Goal: Task Accomplishment & Management: Use online tool/utility

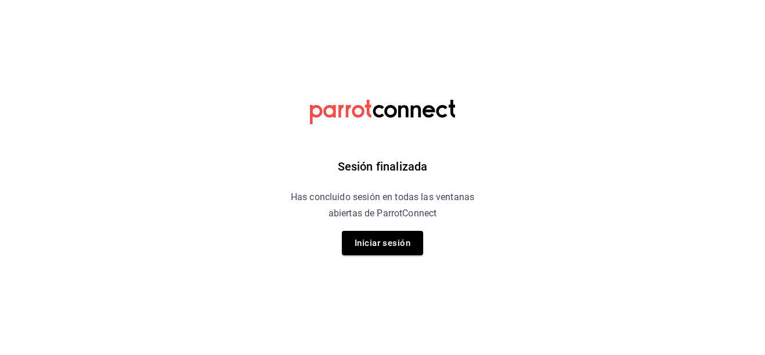
click at [385, 258] on div "Sesión finalizada Has concluido sesión en todas las ventanas abiertas de Parrot…" at bounding box center [382, 177] width 293 height 355
click at [385, 253] on button "Iniciar sesión" at bounding box center [382, 243] width 81 height 24
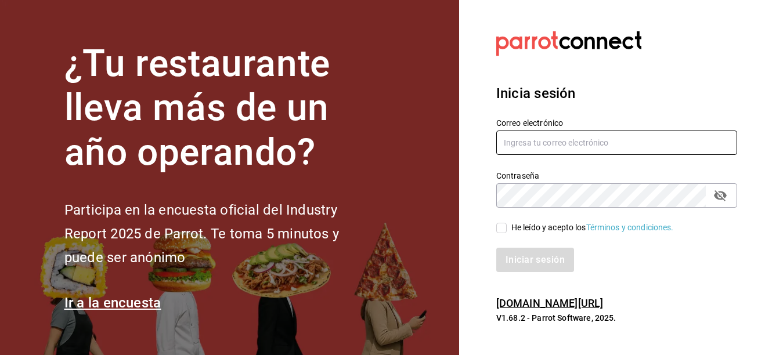
click at [611, 146] on input "text" at bounding box center [616, 143] width 241 height 24
type input "tesoreria@sanjuangrill.com"
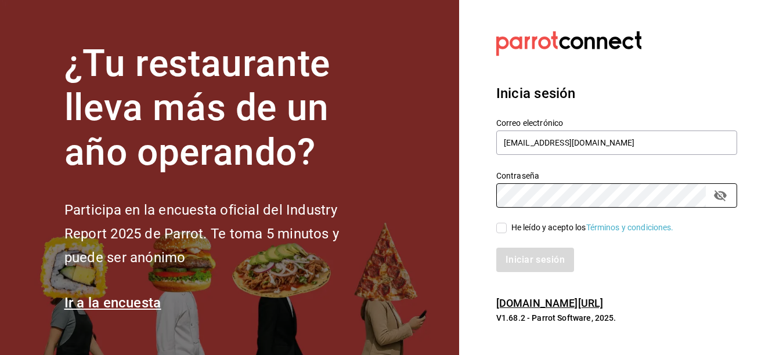
click at [513, 236] on div "Iniciar sesión" at bounding box center [609, 253] width 255 height 38
click at [513, 230] on div "He leído y acepto los Términos y condiciones." at bounding box center [592, 228] width 163 height 12
click at [507, 230] on input "He leído y acepto los Términos y condiciones." at bounding box center [501, 228] width 10 height 10
checkbox input "true"
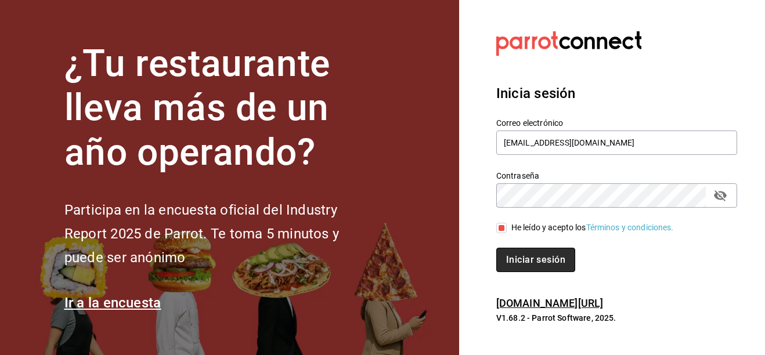
click at [507, 259] on button "Iniciar sesión" at bounding box center [535, 260] width 79 height 24
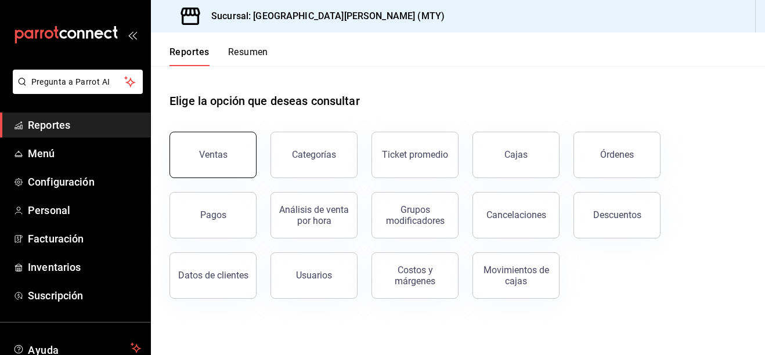
click at [179, 161] on button "Ventas" at bounding box center [213, 155] width 87 height 46
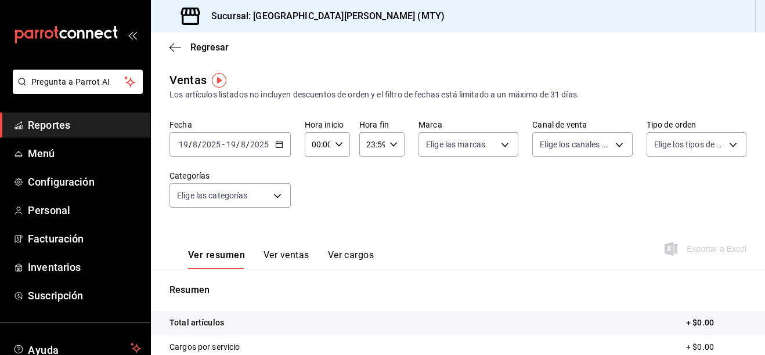
click at [280, 137] on div "2025-08-19 19 / 8 / 2025 - 2025-08-19 19 / 8 / 2025" at bounding box center [230, 144] width 121 height 24
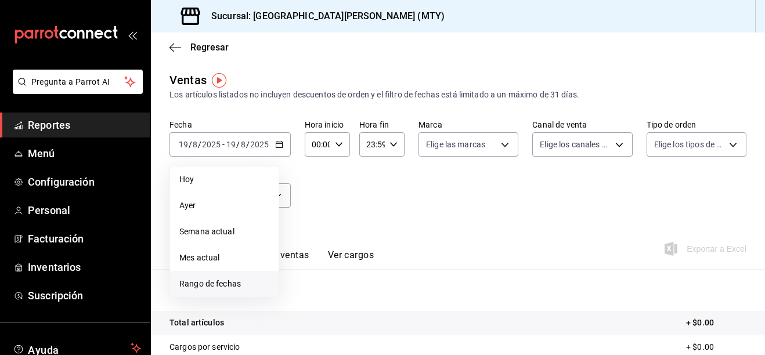
click at [206, 278] on span "Rango de fechas" at bounding box center [224, 284] width 90 height 12
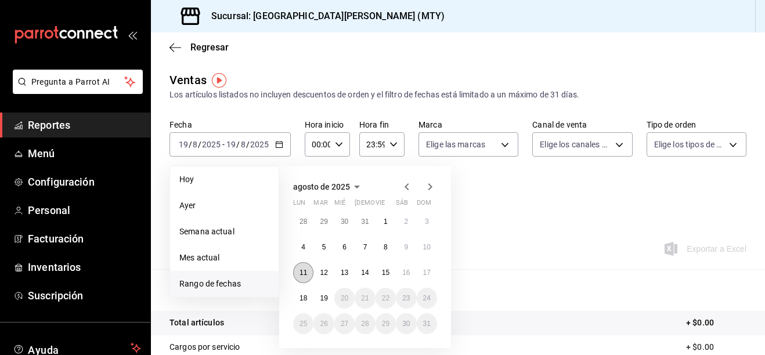
click at [308, 273] on button "11" at bounding box center [303, 272] width 20 height 21
click at [431, 276] on button "17" at bounding box center [427, 272] width 20 height 21
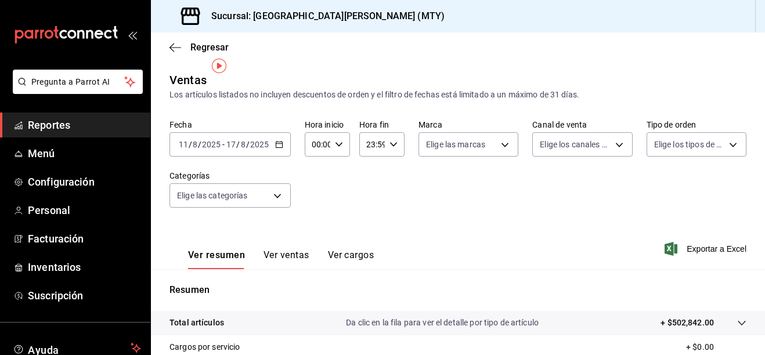
scroll to position [58, 0]
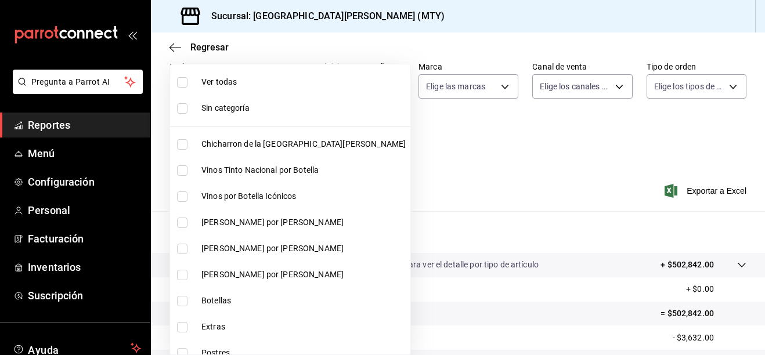
click at [276, 140] on body "Pregunta a Parrot AI Reportes Menú Configuración Personal Facturación Inventari…" at bounding box center [382, 177] width 765 height 355
click at [207, 143] on span "Chicharron de la [GEOGRAPHIC_DATA][PERSON_NAME]" at bounding box center [303, 144] width 204 height 12
type input "f0f1c746-f3c3-4ccc-a6c7-92491a04bd66"
checkbox input "true"
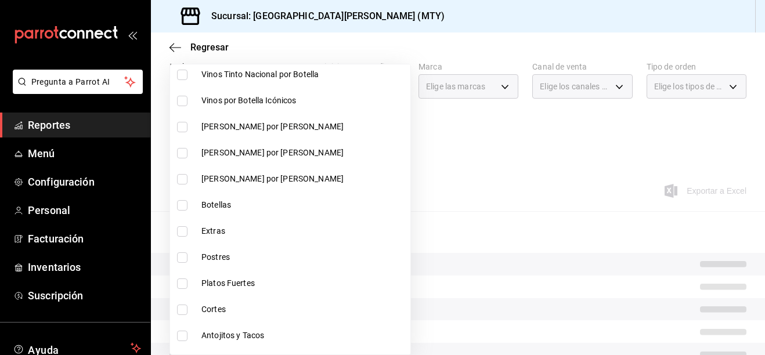
scroll to position [116, 0]
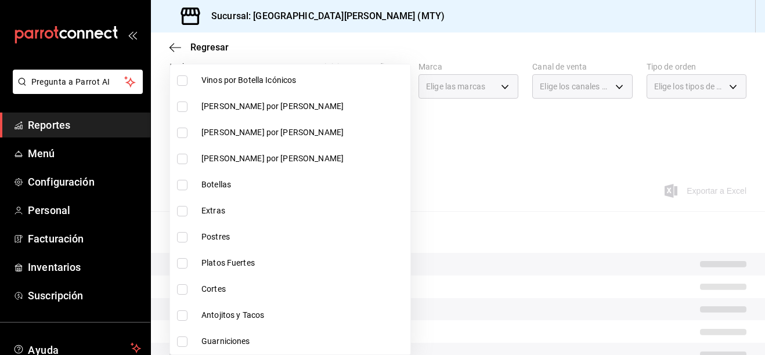
click at [204, 211] on span "Extras" at bounding box center [303, 211] width 204 height 12
type input "f0f1c746-f3c3-4ccc-a6c7-92491a04bd66,ce59e6b0-fd83-4b10-87da-79468a59da8e"
checkbox input "true"
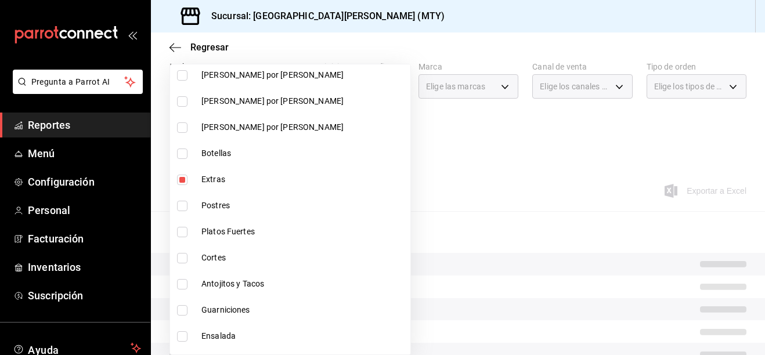
scroll to position [174, 0]
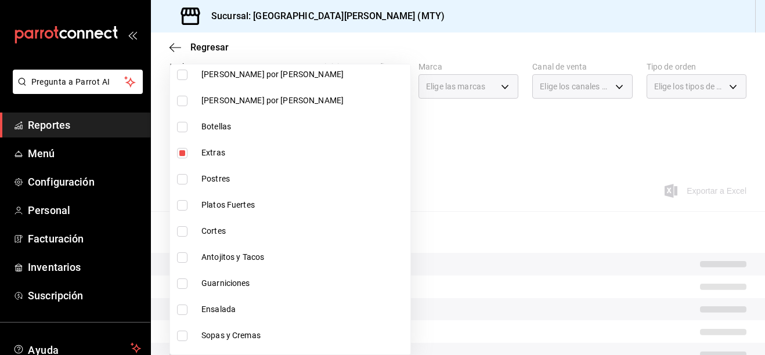
click at [203, 186] on li "Postres" at bounding box center [290, 179] width 240 height 26
type input "f0f1c746-f3c3-4ccc-a6c7-92491a04bd66,ce59e6b0-fd83-4b10-87da-79468a59da8e,b5dc4…"
checkbox input "true"
click at [208, 205] on span "Platos Fuertes" at bounding box center [303, 205] width 204 height 12
type input "f0f1c746-f3c3-4ccc-a6c7-92491a04bd66,ce59e6b0-fd83-4b10-87da-79468a59da8e,b5dc4…"
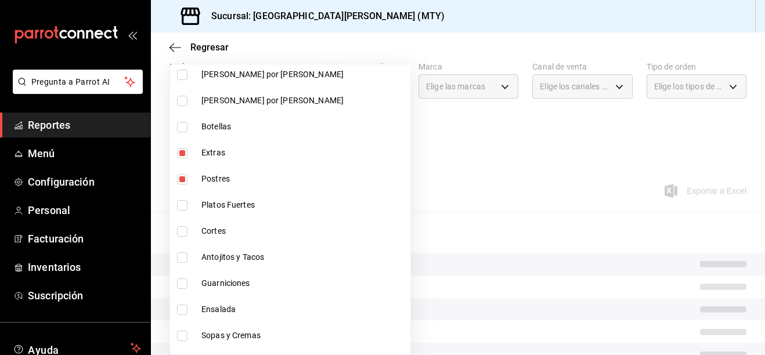
checkbox input "true"
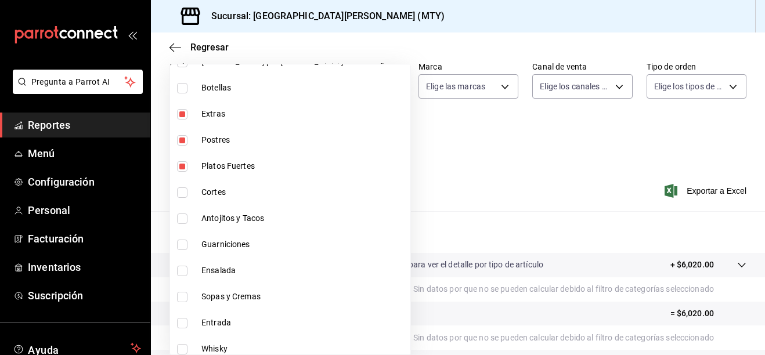
scroll to position [232, 0]
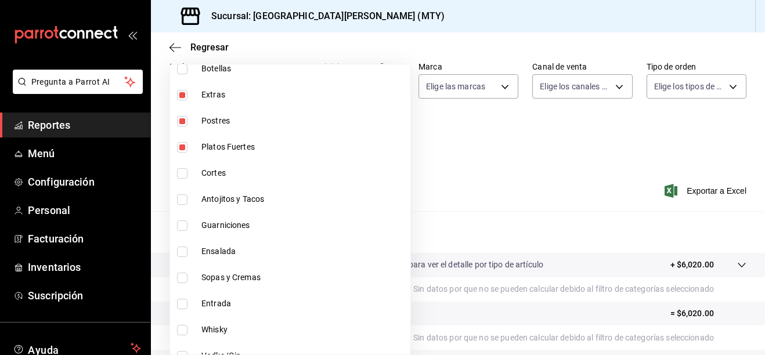
click at [194, 173] on li "Cortes" at bounding box center [290, 173] width 240 height 26
type input "f0f1c746-f3c3-4ccc-a6c7-92491a04bd66,ce59e6b0-fd83-4b10-87da-79468a59da8e,b5dc4…"
checkbox input "true"
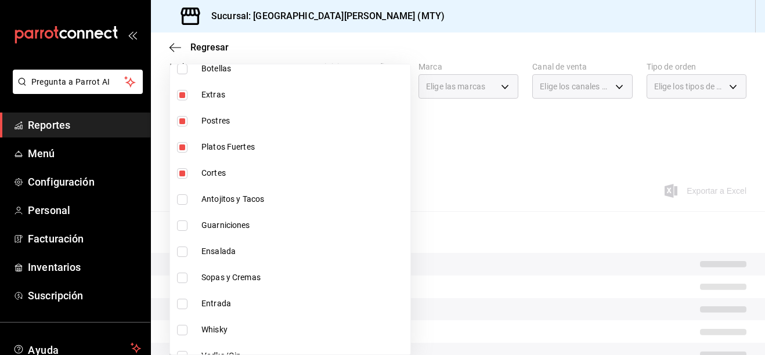
click at [203, 196] on span "Antojitos y Tacos" at bounding box center [303, 199] width 204 height 12
type input "f0f1c746-f3c3-4ccc-a6c7-92491a04bd66,ce59e6b0-fd83-4b10-87da-79468a59da8e,b5dc4…"
checkbox input "true"
click at [203, 230] on span "Guarniciones" at bounding box center [303, 225] width 204 height 12
type input "f0f1c746-f3c3-4ccc-a6c7-92491a04bd66,ce59e6b0-fd83-4b10-87da-79468a59da8e,b5dc4…"
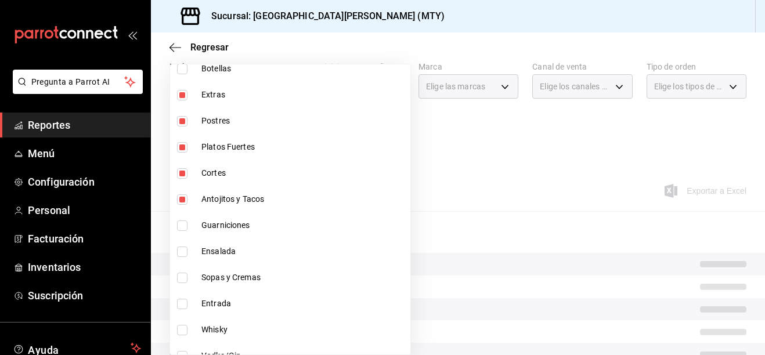
checkbox input "true"
click at [196, 253] on li "Ensalada" at bounding box center [290, 252] width 240 height 26
type input "f0f1c746-f3c3-4ccc-a6c7-92491a04bd66,ce59e6b0-fd83-4b10-87da-79468a59da8e,b5dc4…"
checkbox input "true"
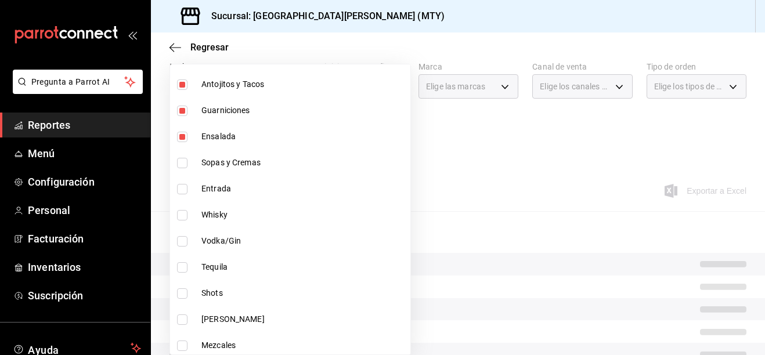
scroll to position [348, 0]
click at [220, 153] on li "Sopas y Cremas" at bounding box center [290, 162] width 240 height 26
type input "f0f1c746-f3c3-4ccc-a6c7-92491a04bd66,ce59e6b0-fd83-4b10-87da-79468a59da8e,b5dc4…"
checkbox input "true"
click at [196, 186] on li "Entrada" at bounding box center [290, 188] width 240 height 26
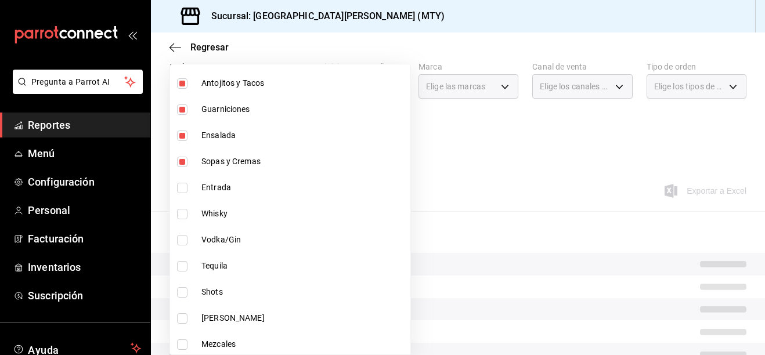
type input "f0f1c746-f3c3-4ccc-a6c7-92491a04bd66,ce59e6b0-fd83-4b10-87da-79468a59da8e,b5dc4…"
checkbox input "true"
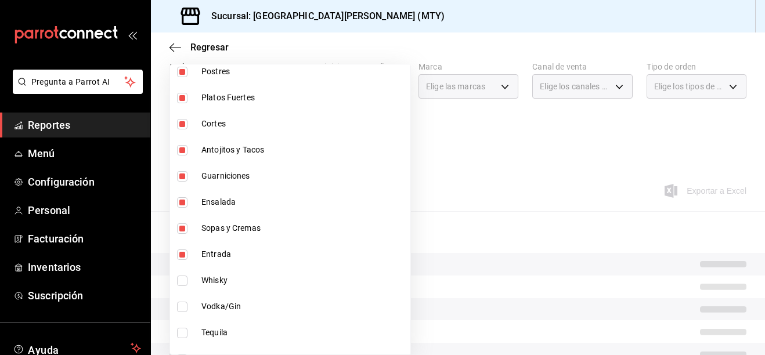
scroll to position [348, 0]
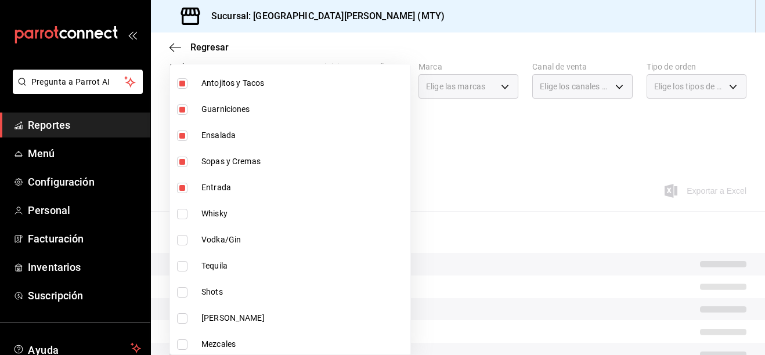
click at [409, 149] on div at bounding box center [382, 177] width 765 height 355
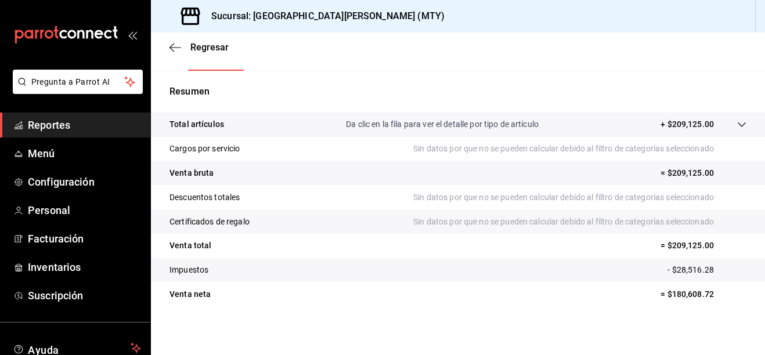
scroll to position [201, 0]
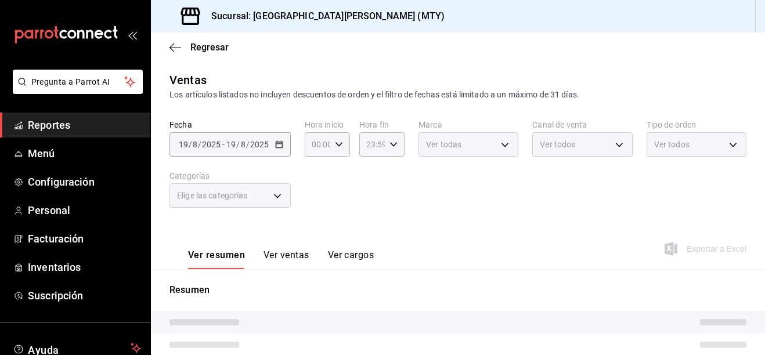
type input "f0f1c746-f3c3-4ccc-a6c7-92491a04bd66,ce59e6b0-fd83-4b10-87da-79468a59da8e,b5dc4…"
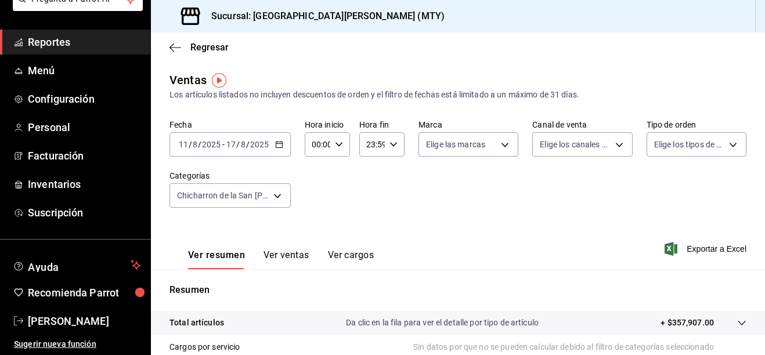
click at [276, 173] on label "Categorías" at bounding box center [230, 176] width 121 height 8
click at [277, 185] on div "Chicharron de la [GEOGRAPHIC_DATA][PERSON_NAME], Extras, Postres, Platos Fuerte…" at bounding box center [230, 193] width 121 height 29
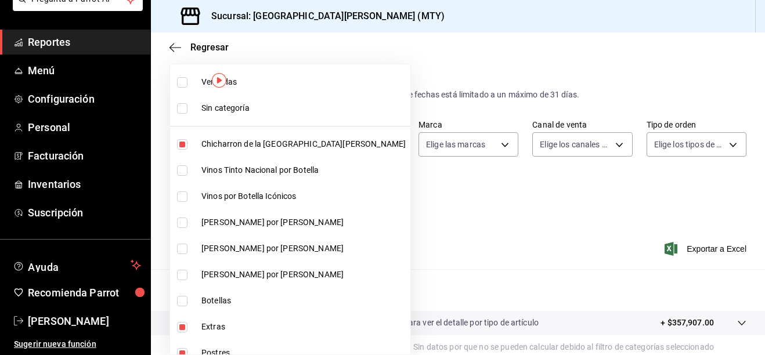
click at [280, 195] on body "Pregunta a Parrot AI Reportes Menú Configuración Personal Facturación Inventari…" at bounding box center [382, 177] width 765 height 355
click at [373, 211] on div at bounding box center [382, 177] width 765 height 355
click at [277, 193] on body "Pregunta a Parrot AI Reportes Menú Configuración Personal Facturación Inventari…" at bounding box center [382, 177] width 765 height 355
click at [400, 207] on div at bounding box center [382, 177] width 765 height 355
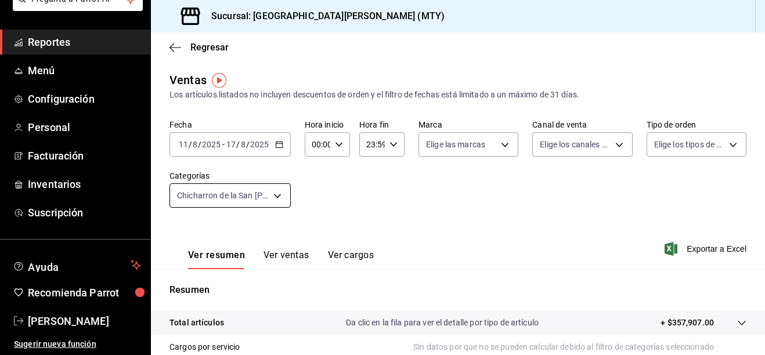
click at [279, 197] on body "Pregunta a Parrot AI Reportes Menú Configuración Personal Facturación Inventari…" at bounding box center [382, 177] width 765 height 355
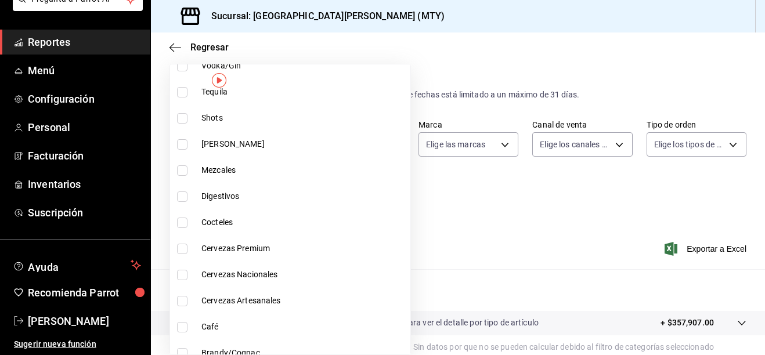
scroll to position [639, 0]
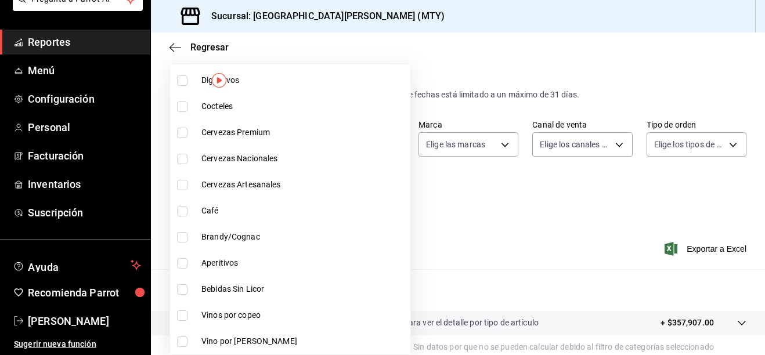
click at [462, 253] on div at bounding box center [382, 177] width 765 height 355
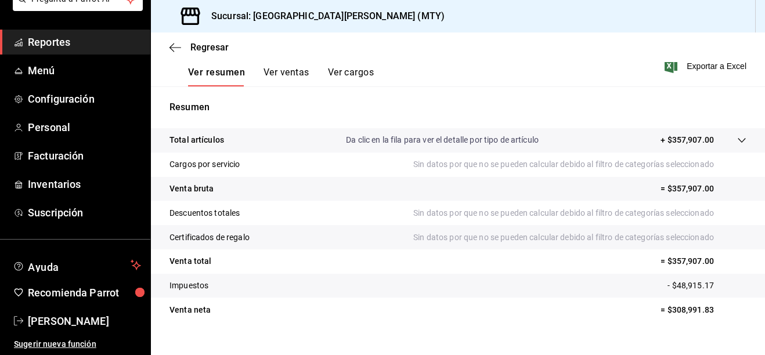
scroll to position [201, 0]
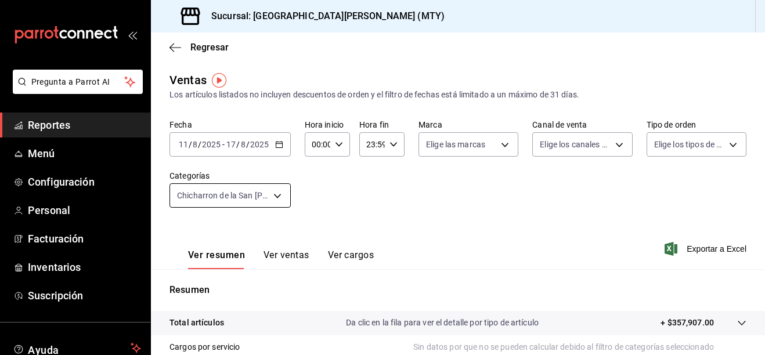
click at [276, 193] on body "Pregunta a Parrot AI Reportes Menú Configuración Personal Facturación Inventari…" at bounding box center [382, 177] width 765 height 355
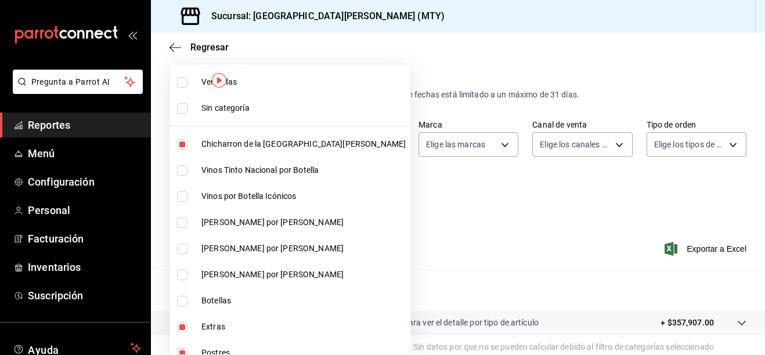
click at [255, 146] on span "Chicharron de la [GEOGRAPHIC_DATA][PERSON_NAME]" at bounding box center [303, 144] width 204 height 12
type input "ce59e6b0-fd83-4b10-87da-79468a59da8e,b5dc4f7b-13fc-482f-9dec-176939c52cd6,eeea1…"
checkbox input "false"
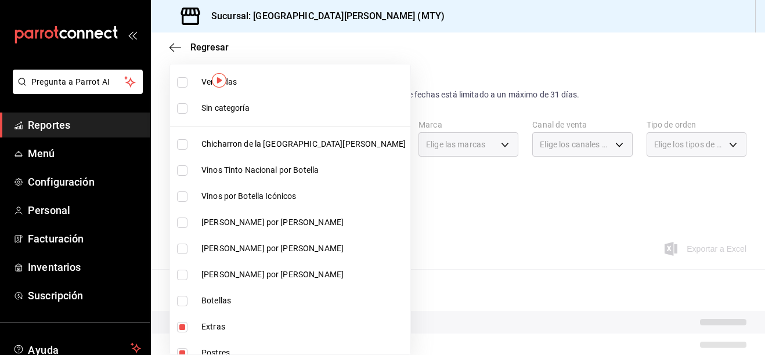
click at [214, 169] on span "Vinos Tinto Nacional por Botella" at bounding box center [303, 170] width 204 height 12
type input "ce59e6b0-fd83-4b10-87da-79468a59da8e,b5dc4f7b-13fc-482f-9dec-176939c52cd6,eeea1…"
checkbox input "true"
click at [221, 203] on li "Vinos por Botella Icónicos" at bounding box center [290, 196] width 240 height 26
type input "ce59e6b0-fd83-4b10-87da-79468a59da8e,b5dc4f7b-13fc-482f-9dec-176939c52cd6,eeea1…"
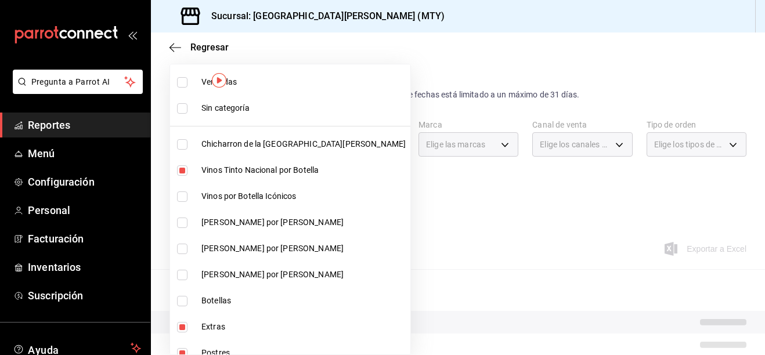
checkbox input "true"
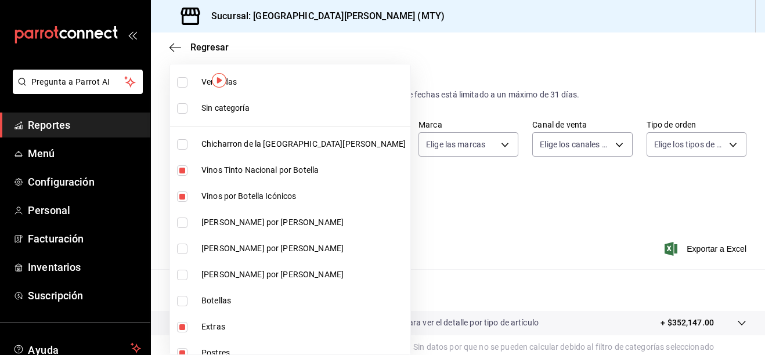
click at [229, 224] on span "[PERSON_NAME] por [PERSON_NAME]" at bounding box center [303, 223] width 204 height 12
type input "ce59e6b0-fd83-4b10-87da-79468a59da8e,b5dc4f7b-13fc-482f-9dec-176939c52cd6,eeea1…"
checkbox input "true"
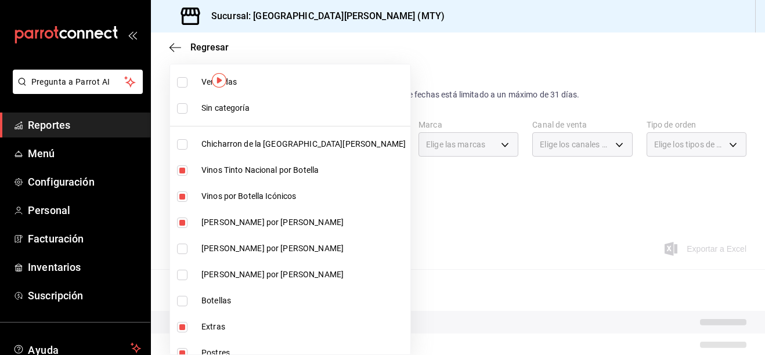
drag, startPoint x: 221, startPoint y: 249, endPoint x: 220, endPoint y: 257, distance: 8.1
click at [221, 250] on span "[PERSON_NAME] por [PERSON_NAME]" at bounding box center [303, 249] width 204 height 12
type input "ce59e6b0-fd83-4b10-87da-79468a59da8e,b5dc4f7b-13fc-482f-9dec-176939c52cd6,eeea1…"
checkbox input "true"
click at [207, 279] on span "[PERSON_NAME] por [PERSON_NAME]" at bounding box center [303, 275] width 204 height 12
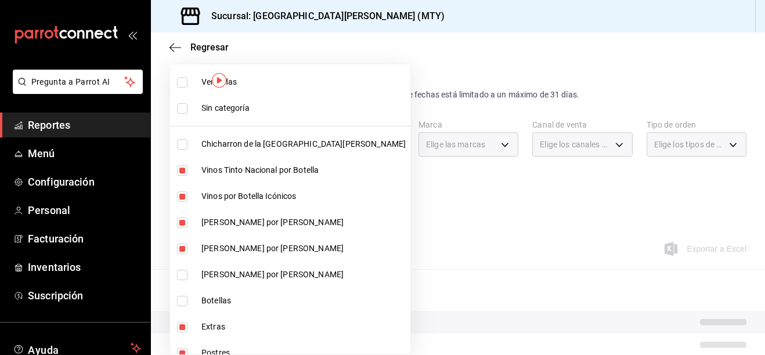
type input "ce59e6b0-fd83-4b10-87da-79468a59da8e,b5dc4f7b-13fc-482f-9dec-176939c52cd6,eeea1…"
checkbox input "true"
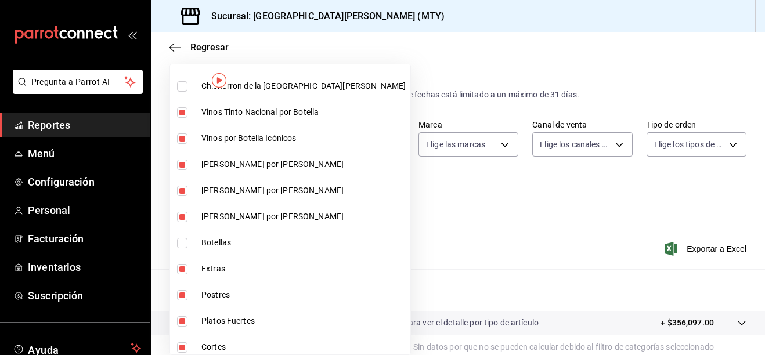
click at [190, 238] on label at bounding box center [184, 243] width 15 height 10
click at [188, 238] on input "checkbox" at bounding box center [182, 243] width 10 height 10
checkbox input "false"
type input "ce59e6b0-fd83-4b10-87da-79468a59da8e,b5dc4f7b-13fc-482f-9dec-176939c52cd6,eeea1…"
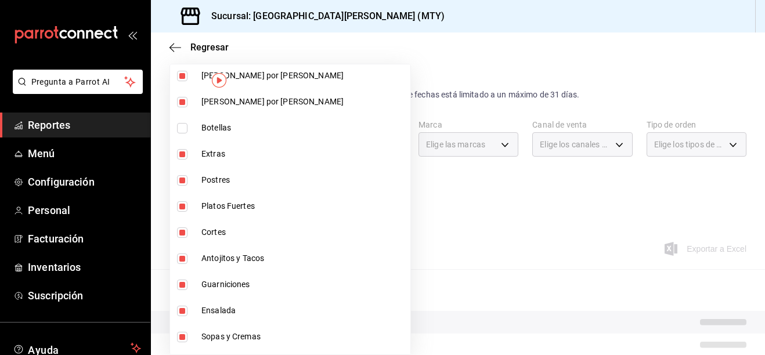
scroll to position [174, 0]
click at [186, 129] on input "checkbox" at bounding box center [182, 127] width 10 height 10
checkbox input "true"
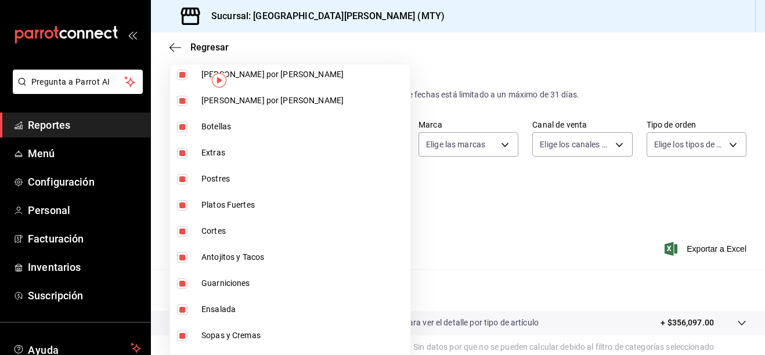
click at [196, 150] on li "Extras" at bounding box center [290, 153] width 240 height 26
type input "b5dc4f7b-13fc-482f-9dec-176939c52cd6,eeea1ade-9d1b-49e9-9c7a-e03ecffd2dd8,fe2cb…"
checkbox input "false"
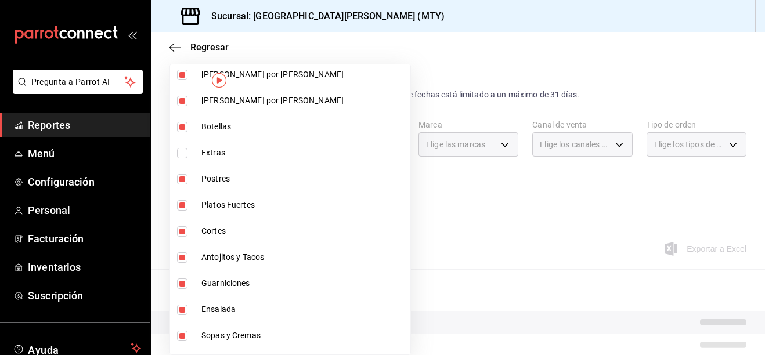
click at [186, 176] on input "checkbox" at bounding box center [182, 179] width 10 height 10
checkbox input "false"
type input "eeea1ade-9d1b-49e9-9c7a-e03ecffd2dd8,fe2cb86f-7b05-41d3-909f-899dbd4ef52f,7bf31…"
drag, startPoint x: 178, startPoint y: 202, endPoint x: 181, endPoint y: 208, distance: 6.3
click at [178, 203] on input "checkbox" at bounding box center [182, 205] width 10 height 10
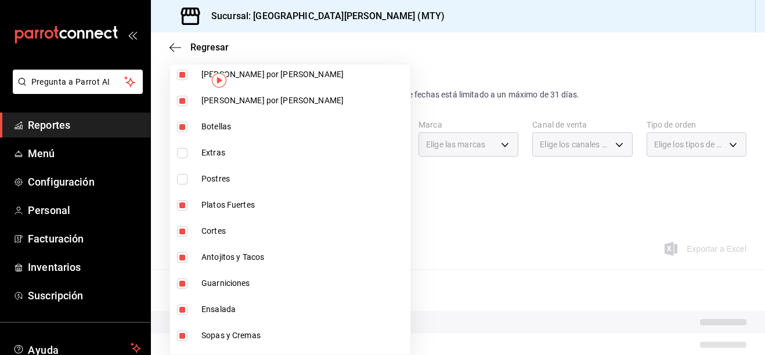
checkbox input "false"
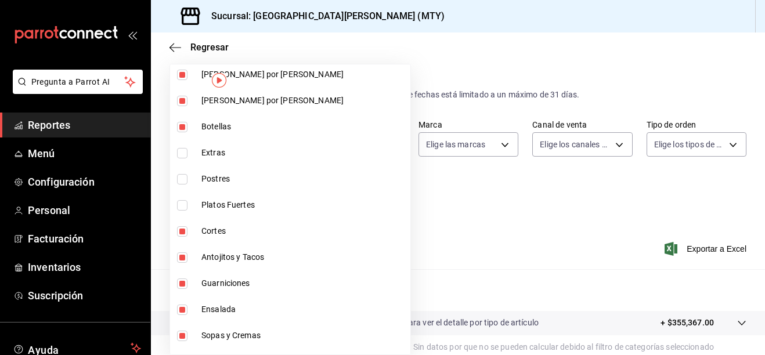
click at [197, 232] on li "Cortes" at bounding box center [290, 231] width 240 height 26
type input "7bf311ba-f3e7-4632-94ff-67ef5ef3da16,dd4d8d8a-3463-49b4-990d-5ce75e426a20,0b474…"
checkbox input "false"
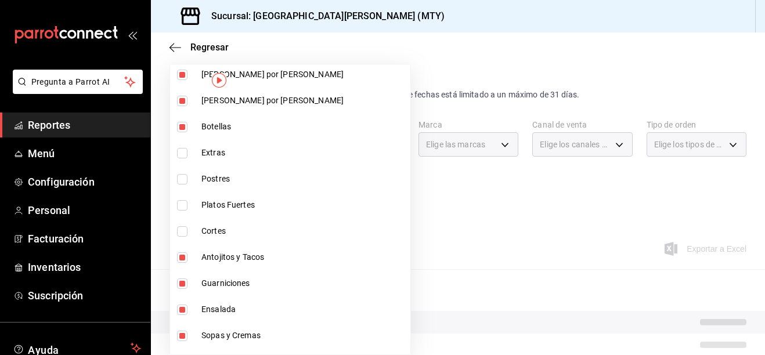
click at [194, 259] on li "Antojitos y Tacos" at bounding box center [290, 257] width 240 height 26
type input "dd4d8d8a-3463-49b4-990d-5ce75e426a20,0b474793-7fe1-4884-a5f6-f5528f4d8504,f943d…"
checkbox input "false"
click at [192, 286] on li "Guarniciones" at bounding box center [290, 284] width 240 height 26
type input "0b474793-7fe1-4884-a5f6-f5528f4d8504,f943d2a3-4780-4230-a6f8-af716066c425,d66dc…"
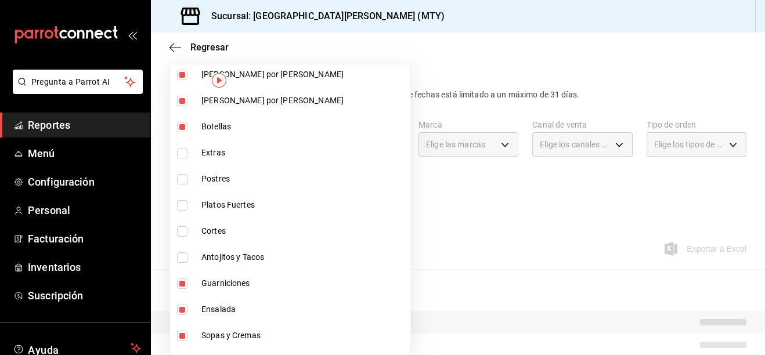
checkbox input "false"
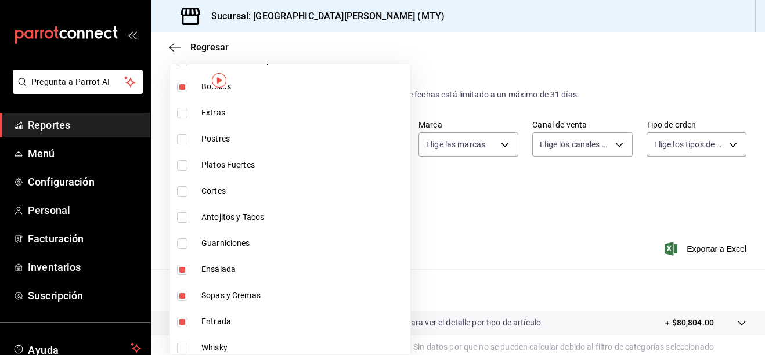
scroll to position [290, 0]
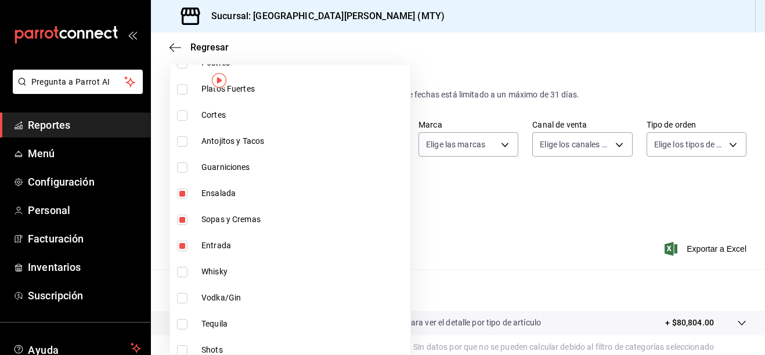
click at [194, 199] on li "Ensalada" at bounding box center [290, 194] width 240 height 26
type input "f943d2a3-4780-4230-a6f8-af716066c425,d66dcf8f-fb23-4151-ae98-d66b9f3d94ea,bc8a8…"
checkbox input "false"
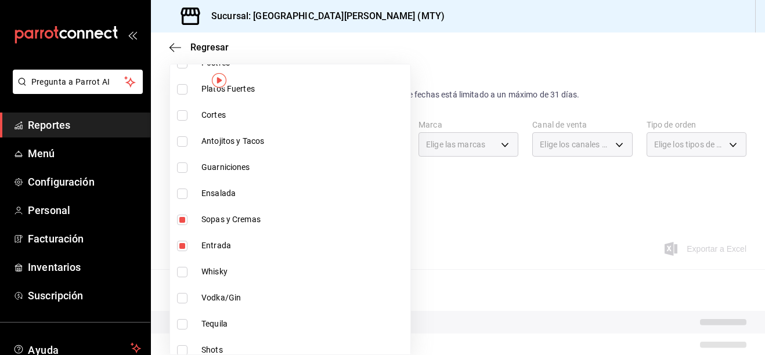
click at [192, 224] on label at bounding box center [184, 220] width 15 height 10
click at [188, 224] on input "checkbox" at bounding box center [182, 220] width 10 height 10
checkbox input "true"
type input "d66dcf8f-fb23-4151-ae98-d66b9f3d94ea,bc8a8506-8c9a-4ccc-bee8-9613004b69e8,dff53…"
click at [191, 243] on label at bounding box center [184, 246] width 15 height 10
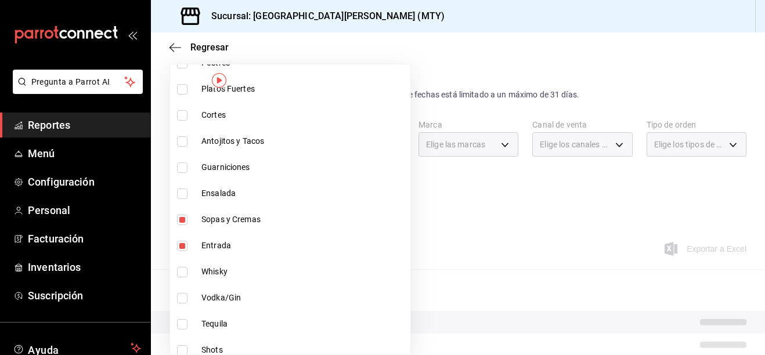
click at [188, 243] on input "checkbox" at bounding box center [182, 246] width 10 height 10
checkbox input "true"
type input "bc8a8506-8c9a-4ccc-bee8-9613004b69e8,dff5383d-db9f-4eeb-86c5-8b8bba73e599,2ada2…"
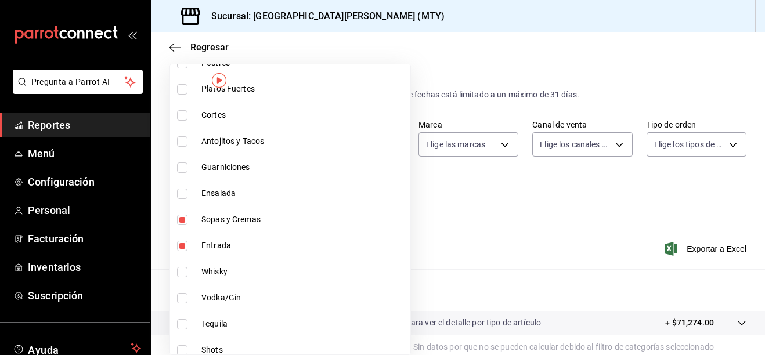
click at [185, 220] on input "checkbox" at bounding box center [182, 220] width 10 height 10
checkbox input "false"
type input "bc8a8506-8c9a-4ccc-bee8-9613004b69e8,dff5383d-db9f-4eeb-86c5-8b8bba73e599,2ada2…"
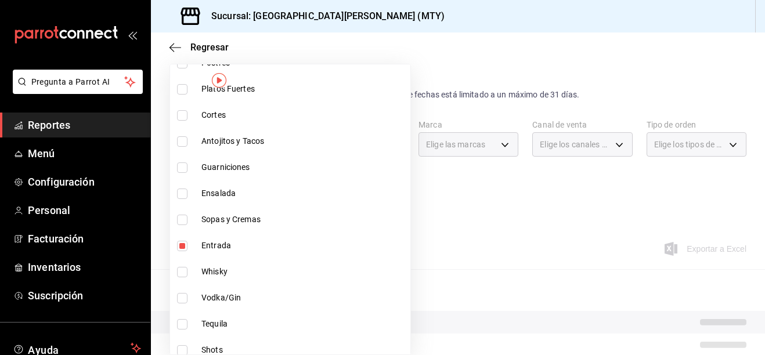
click at [186, 246] on input "checkbox" at bounding box center [182, 246] width 10 height 10
checkbox input "false"
type input "bc8a8506-8c9a-4ccc-bee8-9613004b69e8,dff5383d-db9f-4eeb-86c5-8b8bba73e599,2ada2…"
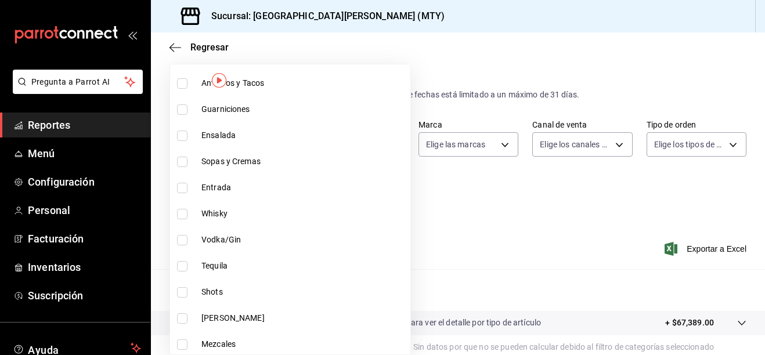
click at [182, 217] on input "checkbox" at bounding box center [182, 214] width 10 height 10
checkbox input "true"
type input "bc8a8506-8c9a-4ccc-bee8-9613004b69e8,dff5383d-db9f-4eeb-86c5-8b8bba73e599,2ada2…"
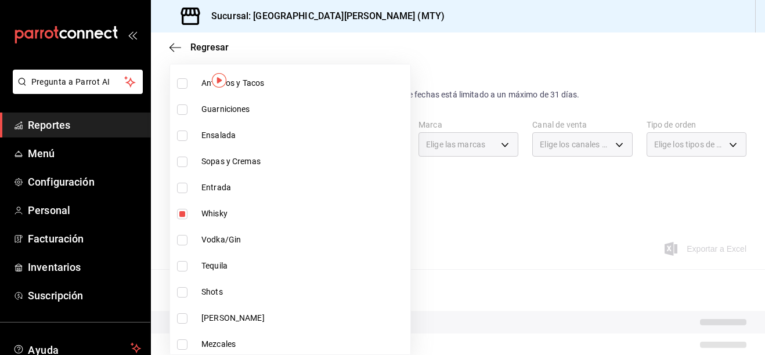
click at [190, 239] on label at bounding box center [184, 240] width 15 height 10
click at [188, 239] on input "checkbox" at bounding box center [182, 240] width 10 height 10
checkbox input "false"
type input "bc8a8506-8c9a-4ccc-bee8-9613004b69e8,dff5383d-db9f-4eeb-86c5-8b8bba73e599,2ada2…"
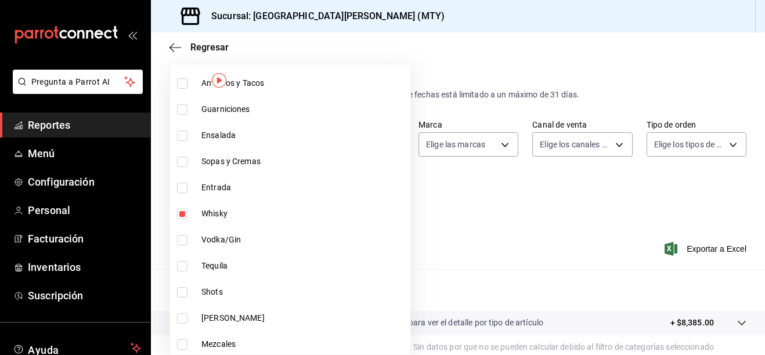
click at [182, 239] on input "checkbox" at bounding box center [182, 240] width 10 height 10
checkbox input "true"
type input "bc8a8506-8c9a-4ccc-bee8-9613004b69e8,dff5383d-db9f-4eeb-86c5-8b8bba73e599,2ada2…"
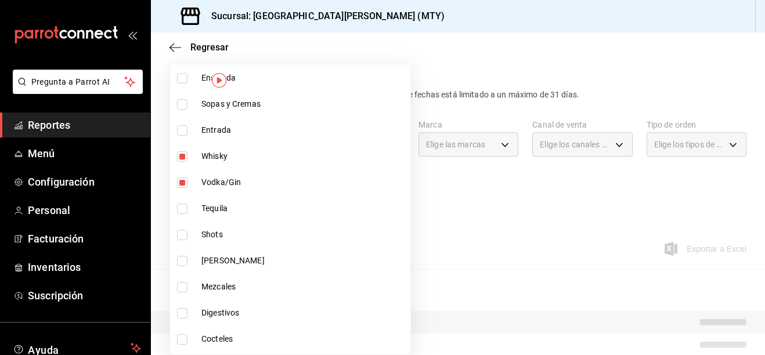
scroll to position [406, 0]
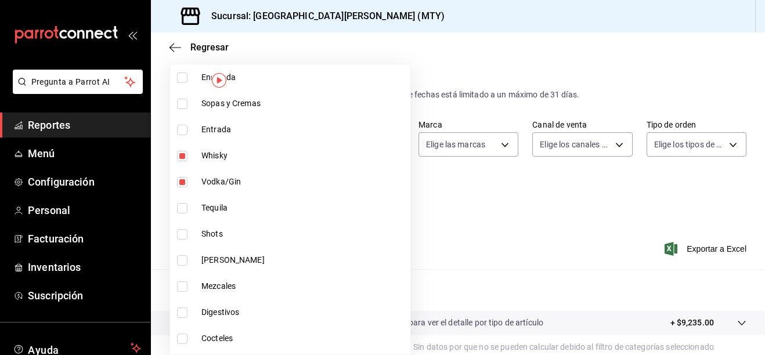
click at [181, 205] on input "checkbox" at bounding box center [182, 208] width 10 height 10
checkbox input "true"
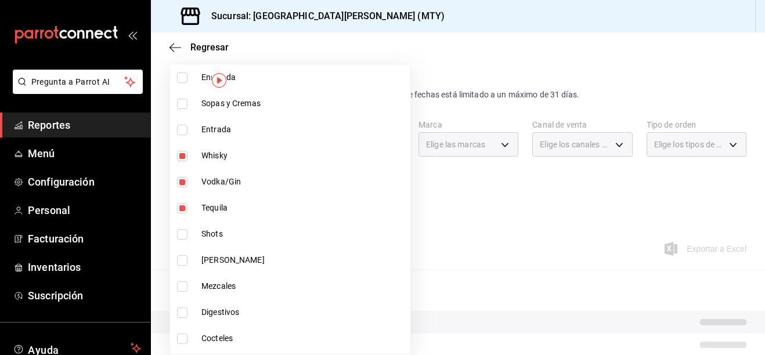
click at [176, 239] on li "Shots" at bounding box center [290, 234] width 240 height 26
type input "bc8a8506-8c9a-4ccc-bee8-9613004b69e8,dff5383d-db9f-4eeb-86c5-8b8bba73e599,2ada2…"
checkbox input "true"
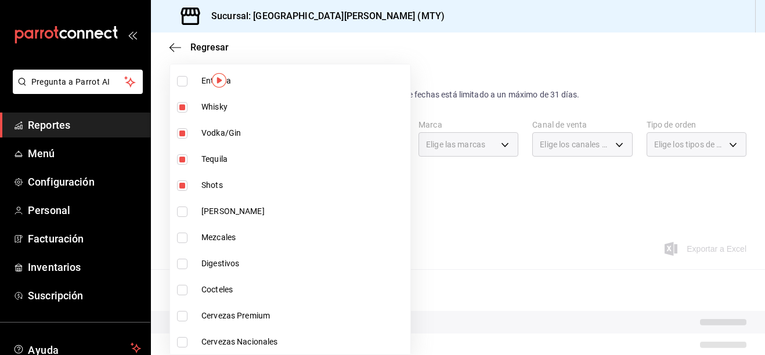
scroll to position [522, 0]
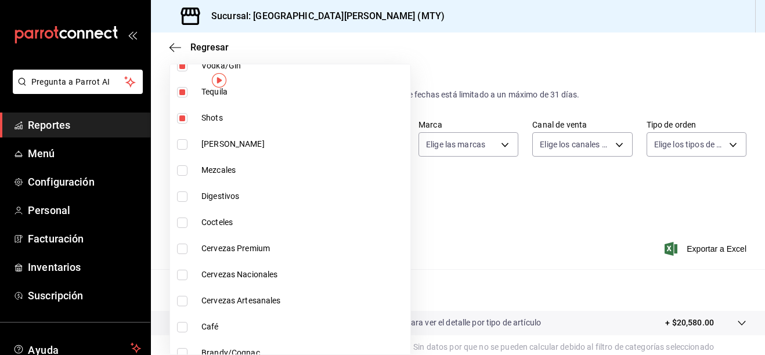
click at [178, 144] on input "checkbox" at bounding box center [182, 144] width 10 height 10
checkbox input "true"
type input "bc8a8506-8c9a-4ccc-bee8-9613004b69e8,dff5383d-db9f-4eeb-86c5-8b8bba73e599,2ada2…"
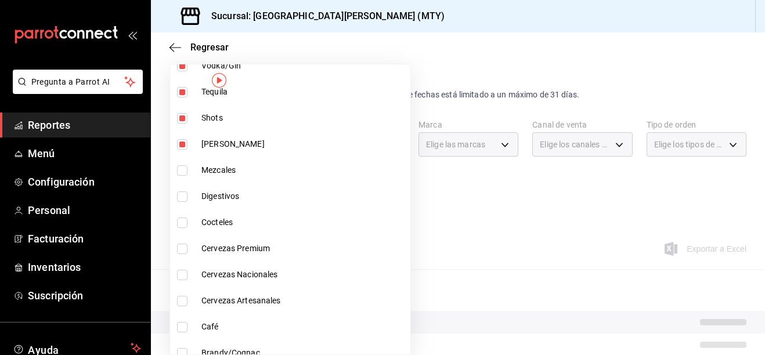
click at [182, 172] on input "checkbox" at bounding box center [182, 170] width 10 height 10
checkbox input "true"
type input "bc8a8506-8c9a-4ccc-bee8-9613004b69e8,dff5383d-db9f-4eeb-86c5-8b8bba73e599,2ada2…"
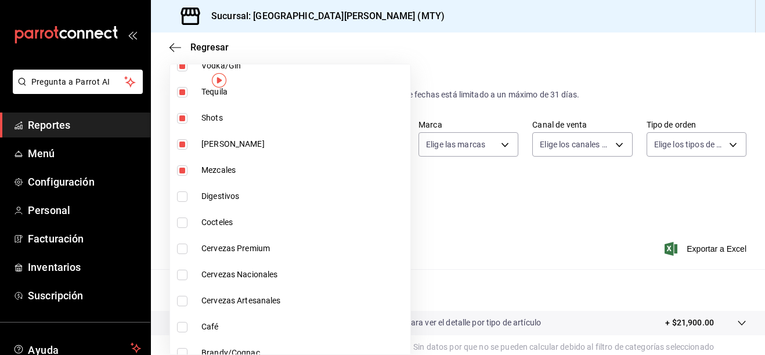
drag, startPoint x: 189, startPoint y: 194, endPoint x: 182, endPoint y: 215, distance: 21.9
click at [189, 195] on label at bounding box center [184, 197] width 15 height 10
click at [188, 195] on input "checkbox" at bounding box center [182, 197] width 10 height 10
checkbox input "false"
type input "bc8a8506-8c9a-4ccc-bee8-9613004b69e8,dff5383d-db9f-4eeb-86c5-8b8bba73e599,2ada2…"
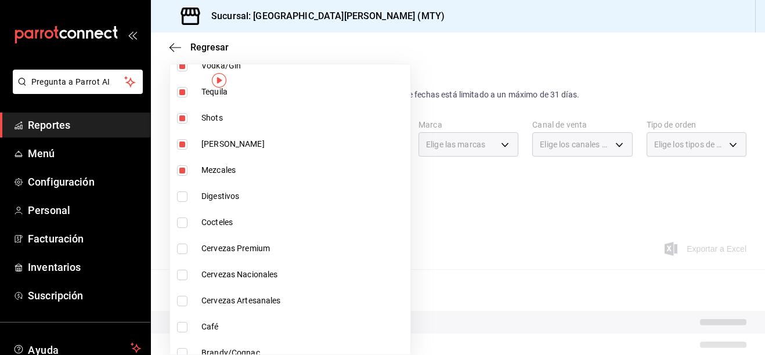
click at [179, 221] on input "checkbox" at bounding box center [182, 223] width 10 height 10
checkbox input "true"
type input "bc8a8506-8c9a-4ccc-bee8-9613004b69e8,dff5383d-db9f-4eeb-86c5-8b8bba73e599,2ada2…"
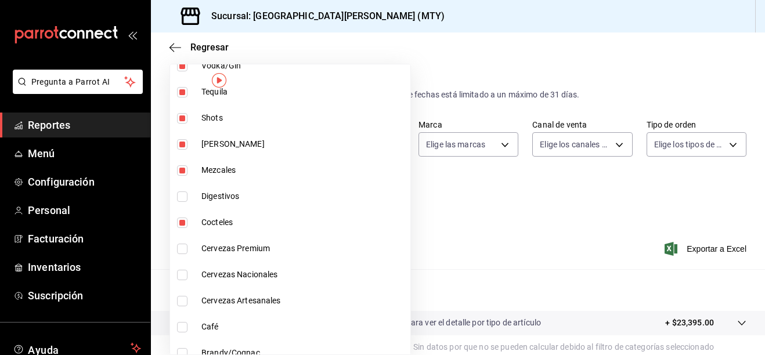
click at [186, 197] on input "checkbox" at bounding box center [182, 197] width 10 height 10
checkbox input "true"
type input "bc8a8506-8c9a-4ccc-bee8-9613004b69e8,dff5383d-db9f-4eeb-86c5-8b8bba73e599,2ada2…"
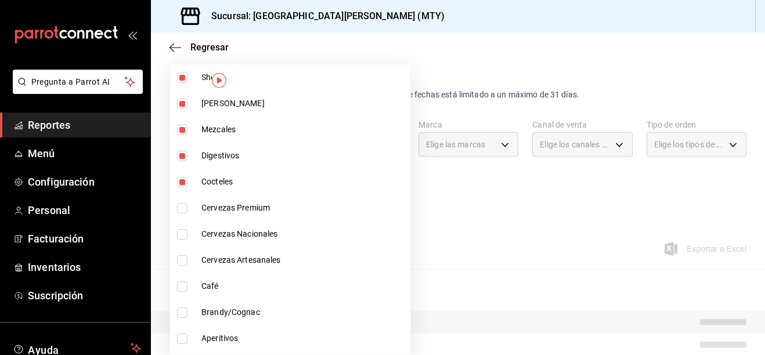
scroll to position [581, 0]
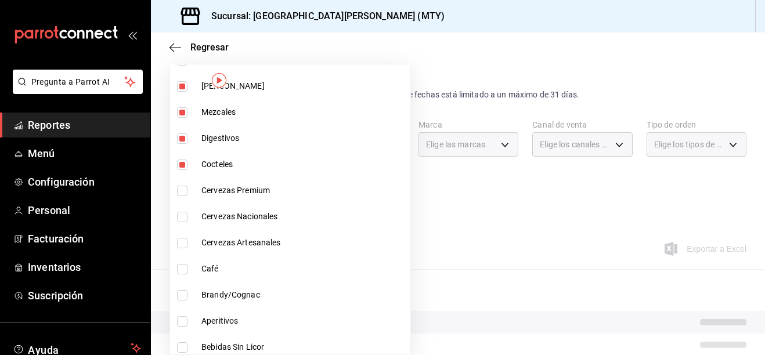
click at [180, 189] on input "checkbox" at bounding box center [182, 191] width 10 height 10
checkbox input "true"
type input "bc8a8506-8c9a-4ccc-bee8-9613004b69e8,dff5383d-db9f-4eeb-86c5-8b8bba73e599,2ada2…"
click at [182, 221] on input "checkbox" at bounding box center [182, 217] width 10 height 10
checkbox input "true"
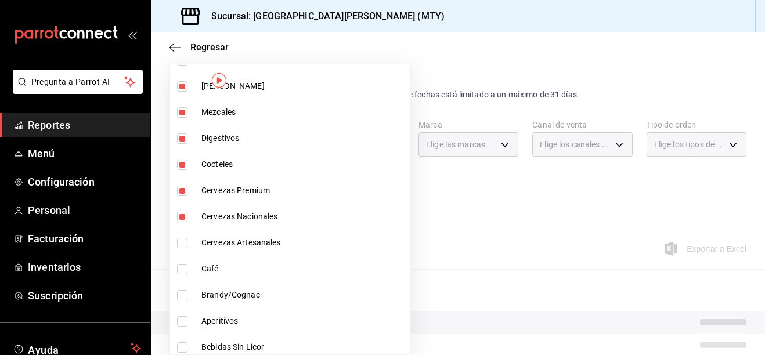
click at [175, 241] on li "Cervezas Artesanales" at bounding box center [290, 243] width 240 height 26
type input "bc8a8506-8c9a-4ccc-bee8-9613004b69e8,dff5383d-db9f-4eeb-86c5-8b8bba73e599,2ada2…"
checkbox input "true"
click at [181, 273] on input "checkbox" at bounding box center [182, 269] width 10 height 10
checkbox input "true"
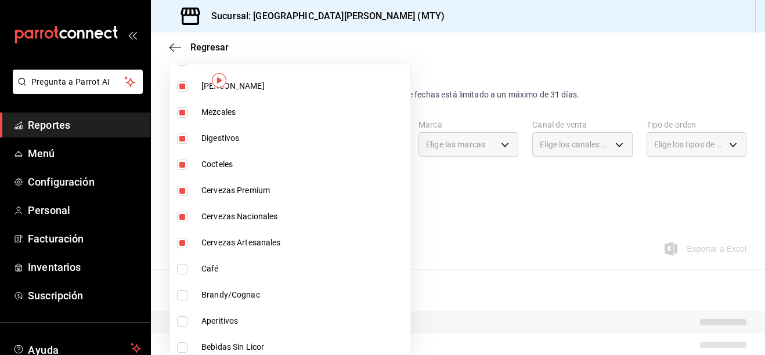
type input "bc8a8506-8c9a-4ccc-bee8-9613004b69e8,dff5383d-db9f-4eeb-86c5-8b8bba73e599,2ada2…"
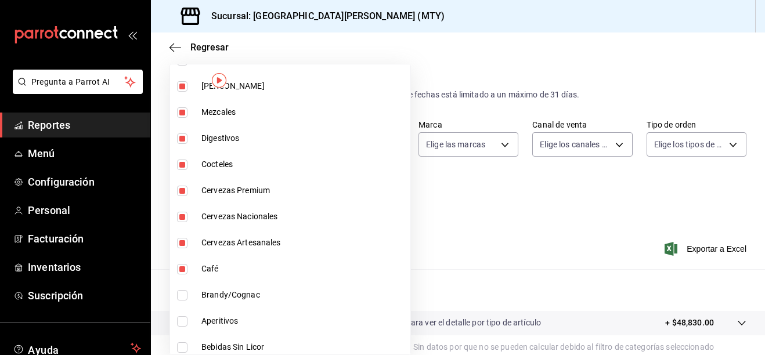
click at [185, 295] on input "checkbox" at bounding box center [182, 295] width 10 height 10
checkbox input "true"
type input "bc8a8506-8c9a-4ccc-bee8-9613004b69e8,dff5383d-db9f-4eeb-86c5-8b8bba73e599,2ada2…"
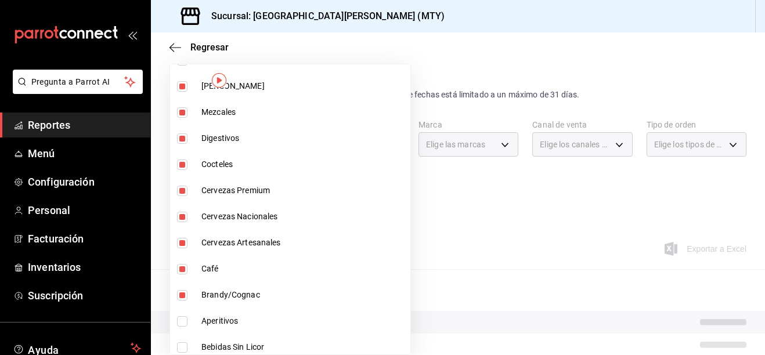
click at [178, 318] on input "checkbox" at bounding box center [182, 321] width 10 height 10
checkbox input "true"
type input "bc8a8506-8c9a-4ccc-bee8-9613004b69e8,dff5383d-db9f-4eeb-86c5-8b8bba73e599,2ada2…"
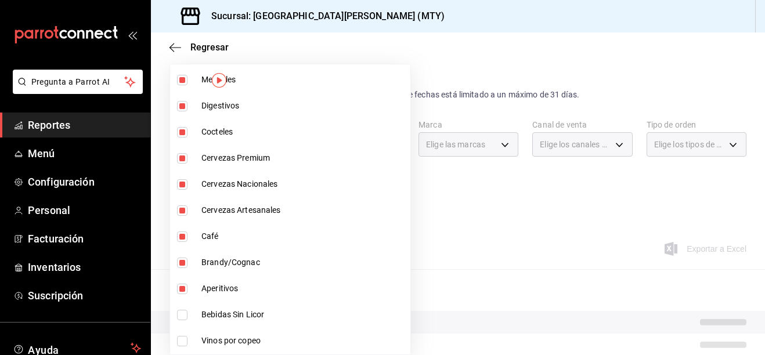
scroll to position [639, 0]
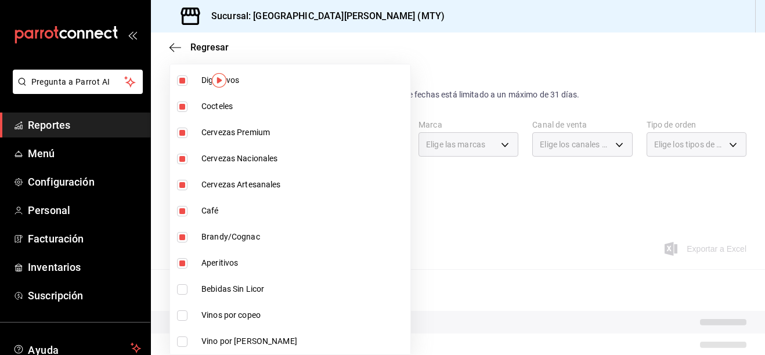
click at [181, 289] on input "checkbox" at bounding box center [182, 289] width 10 height 10
checkbox input "true"
type input "bc8a8506-8c9a-4ccc-bee8-9613004b69e8,dff5383d-db9f-4eeb-86c5-8b8bba73e599,2ada2…"
click at [180, 316] on input "checkbox" at bounding box center [182, 316] width 10 height 10
checkbox input "true"
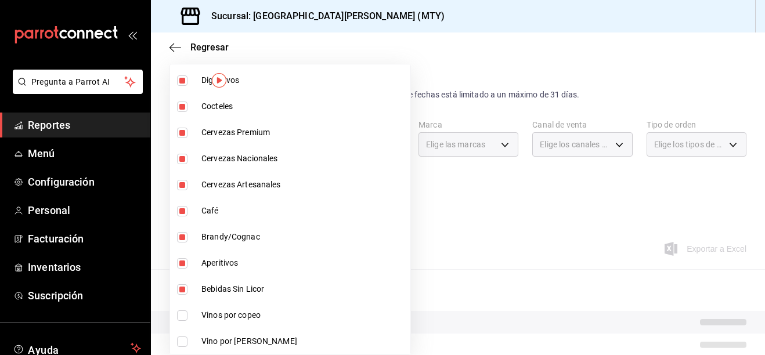
type input "bc8a8506-8c9a-4ccc-bee8-9613004b69e8,dff5383d-db9f-4eeb-86c5-8b8bba73e599,2ada2…"
click at [181, 340] on input "checkbox" at bounding box center [182, 342] width 10 height 10
checkbox input "true"
type input "bc8a8506-8c9a-4ccc-bee8-9613004b69e8,dff5383d-db9f-4eeb-86c5-8b8bba73e599,2ada2…"
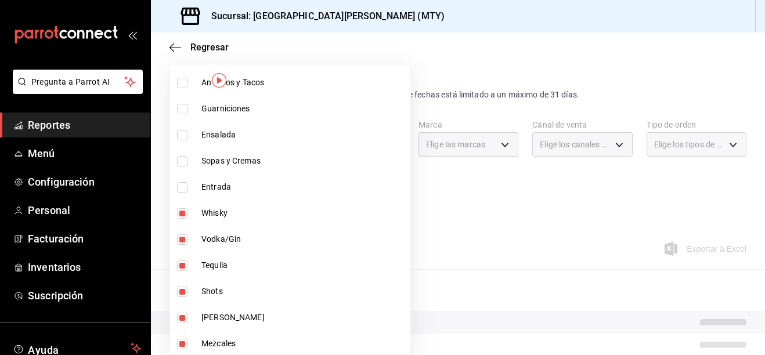
scroll to position [348, 0]
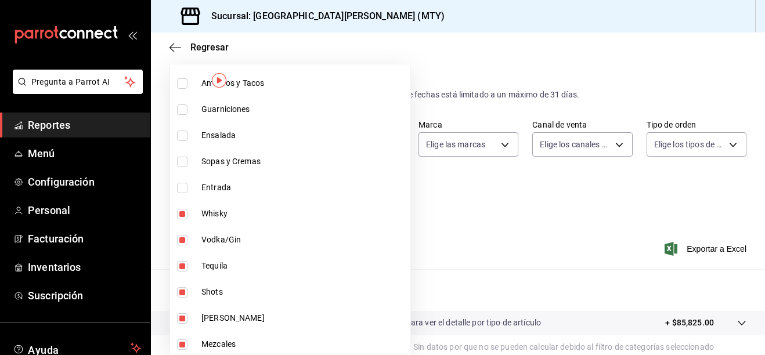
click at [428, 225] on div at bounding box center [382, 177] width 765 height 355
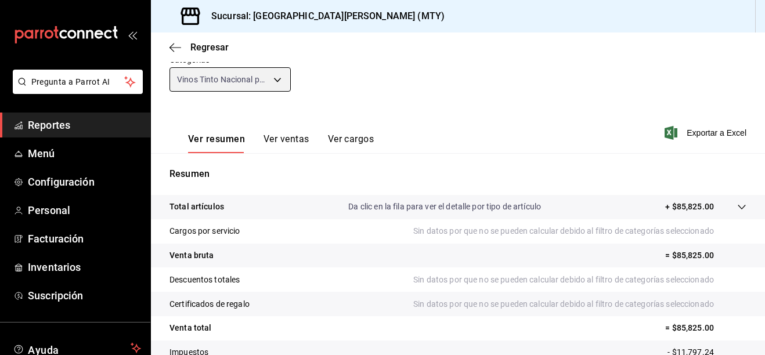
scroll to position [201, 0]
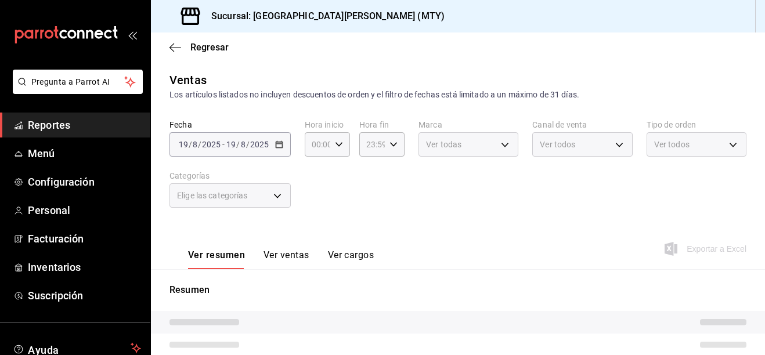
type input "bc8a8506-8c9a-4ccc-bee8-9613004b69e8,dff5383d-db9f-4eeb-86c5-8b8bba73e599,2ada2…"
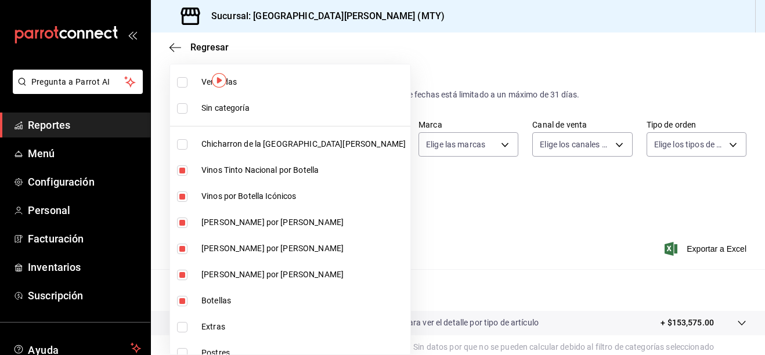
click at [283, 196] on body "Pregunta a Parrot AI Reportes Menú Configuración Personal Facturación Inventari…" at bounding box center [382, 177] width 765 height 355
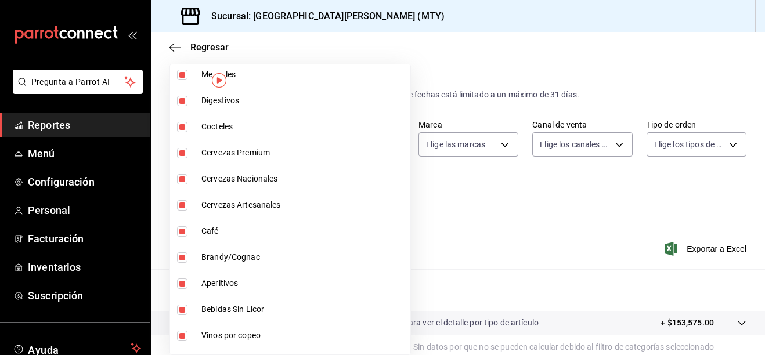
scroll to position [639, 0]
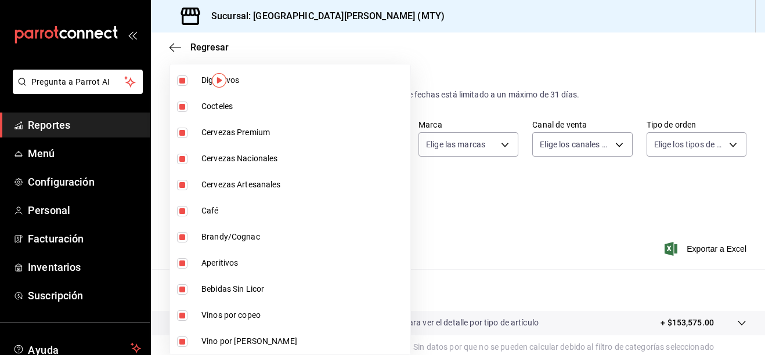
click at [421, 228] on div at bounding box center [382, 177] width 765 height 355
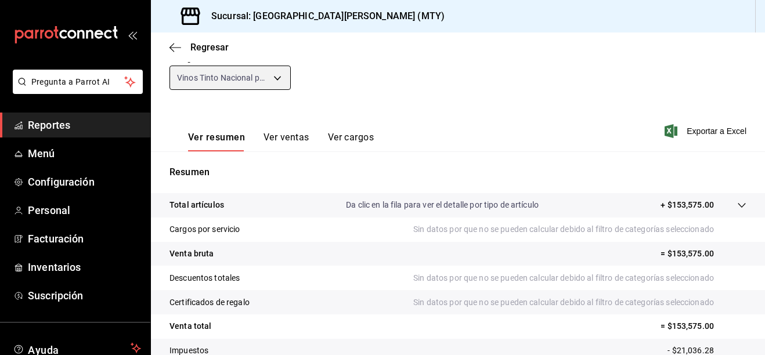
scroll to position [0, 0]
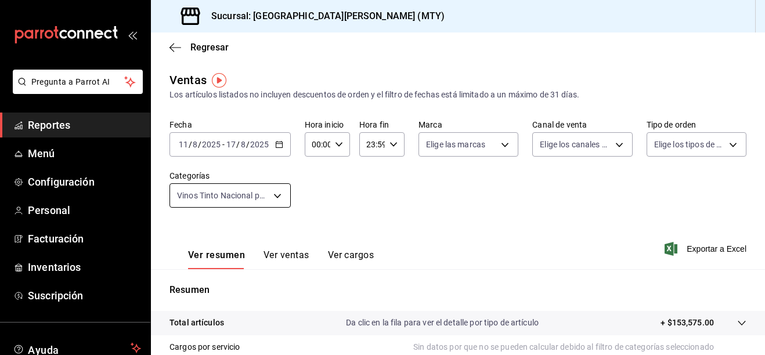
click at [276, 199] on body "Pregunta a Parrot AI Reportes Menú Configuración Personal Facturación Inventari…" at bounding box center [382, 177] width 765 height 355
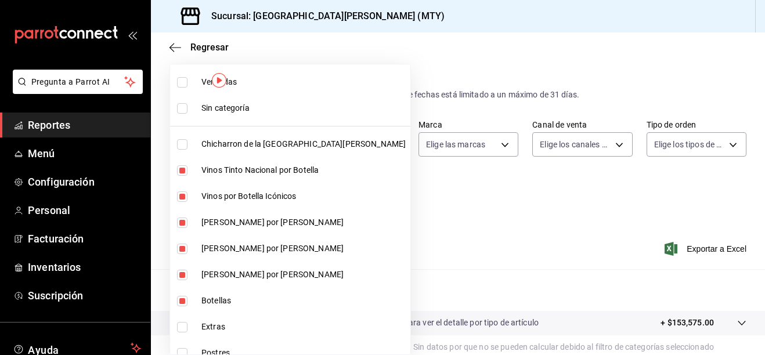
click at [183, 85] on input "checkbox" at bounding box center [182, 82] width 10 height 10
checkbox input "true"
type input "f0f1c746-f3c3-4ccc-a6c7-92491a04bd66,bc8a8506-8c9a-4ccc-bee8-9613004b69e8,dff53…"
checkbox input "true"
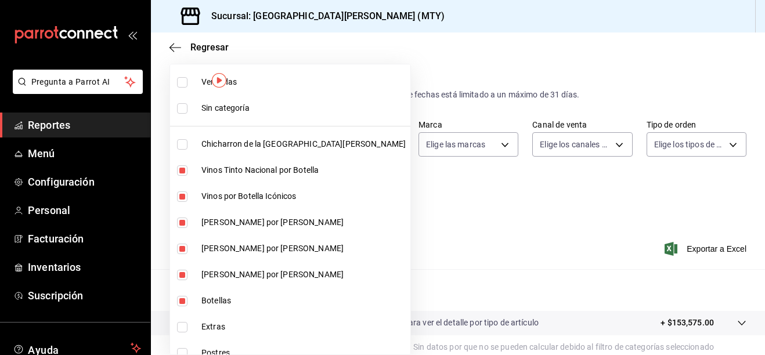
checkbox input "true"
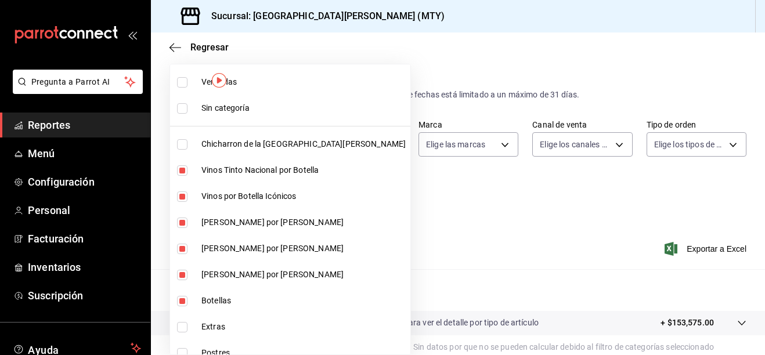
checkbox input "true"
click at [444, 179] on div at bounding box center [382, 177] width 765 height 355
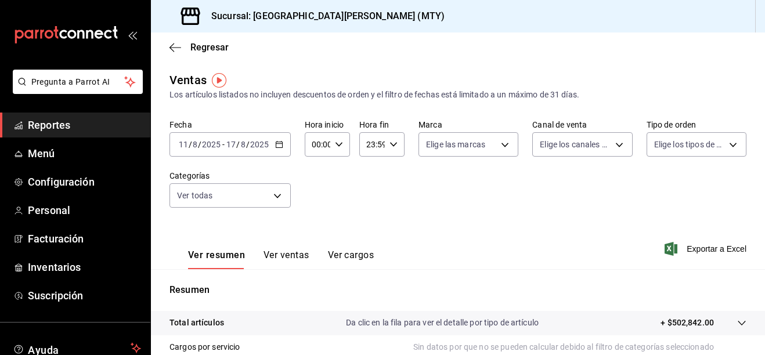
click at [281, 251] on button "Ver ventas" at bounding box center [287, 260] width 46 height 20
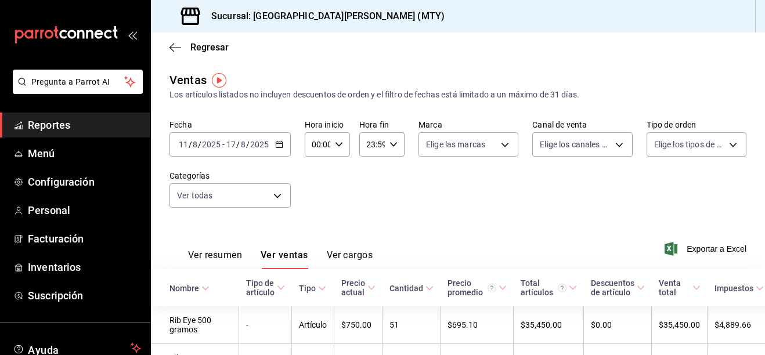
click at [277, 145] on icon "button" at bounding box center [279, 144] width 8 height 8
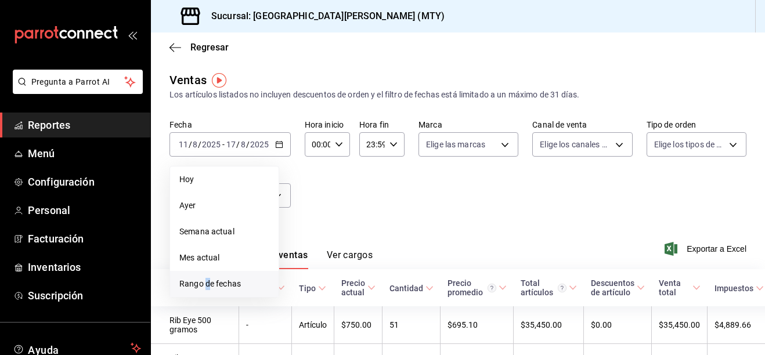
click at [207, 289] on span "Rango de fechas" at bounding box center [224, 284] width 90 height 12
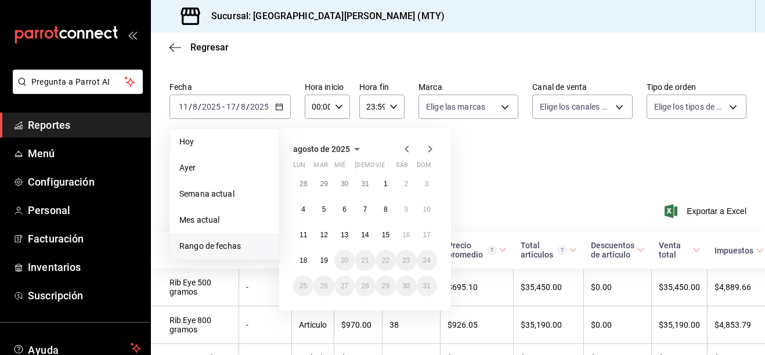
scroll to position [58, 0]
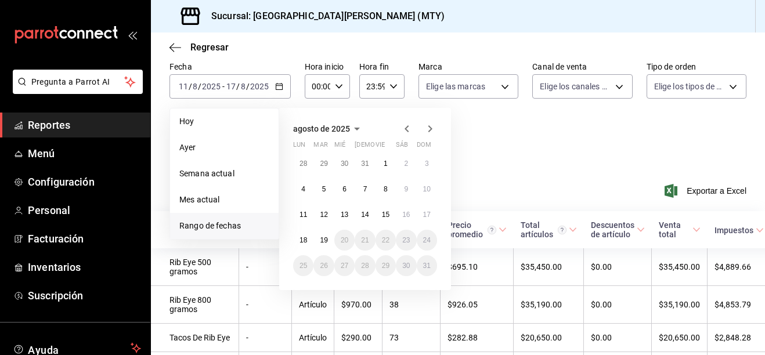
drag, startPoint x: 485, startPoint y: 142, endPoint x: 486, endPoint y: 148, distance: 5.9
click at [486, 147] on div "Fecha 2025-08-11 11 / 8 / 2025 - 2025-08-17 17 / 8 / 2025 Hoy Ayer Semana actua…" at bounding box center [458, 113] width 577 height 102
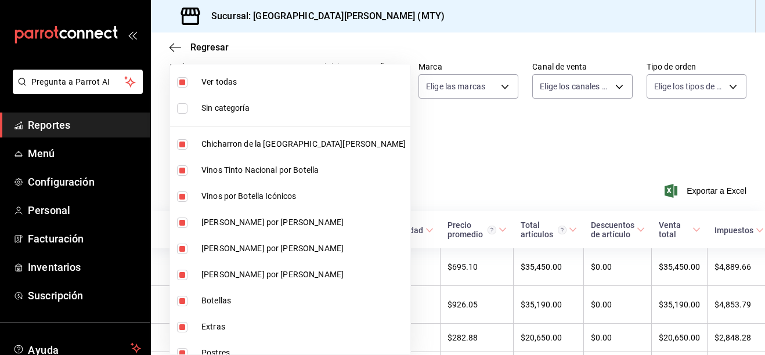
click at [280, 136] on body "Pregunta a Parrot AI Reportes Menú Configuración Personal Facturación Inventari…" at bounding box center [382, 177] width 765 height 355
click at [199, 82] on li "Ver todas" at bounding box center [290, 82] width 240 height 26
checkbox input "false"
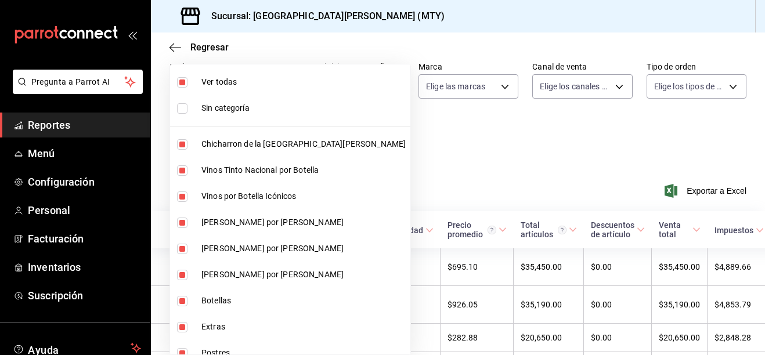
checkbox input "false"
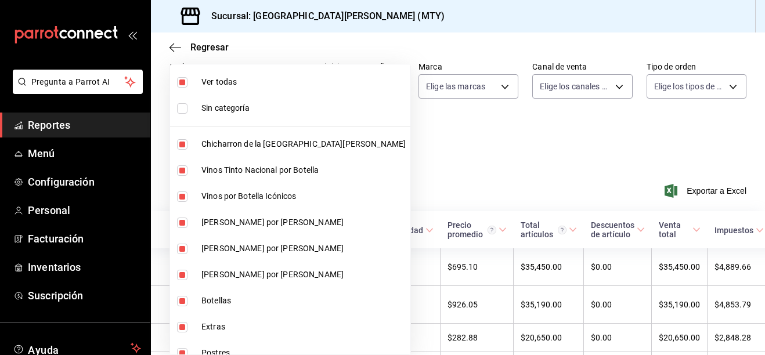
checkbox input "false"
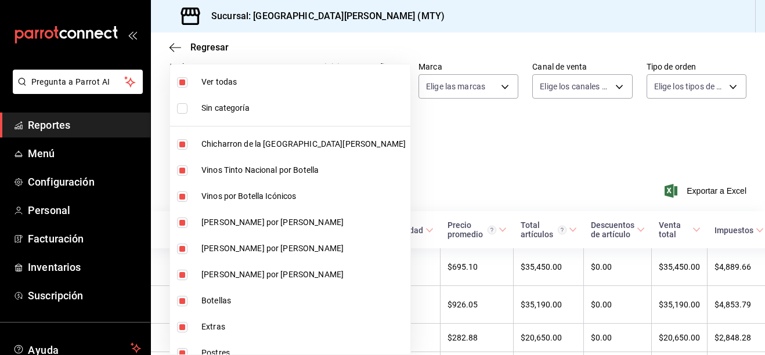
checkbox input "false"
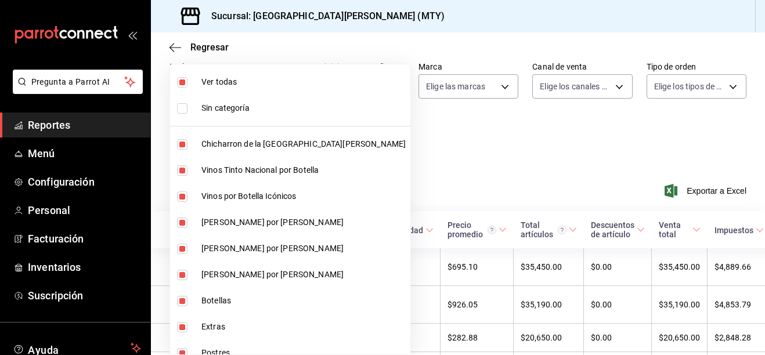
checkbox input "false"
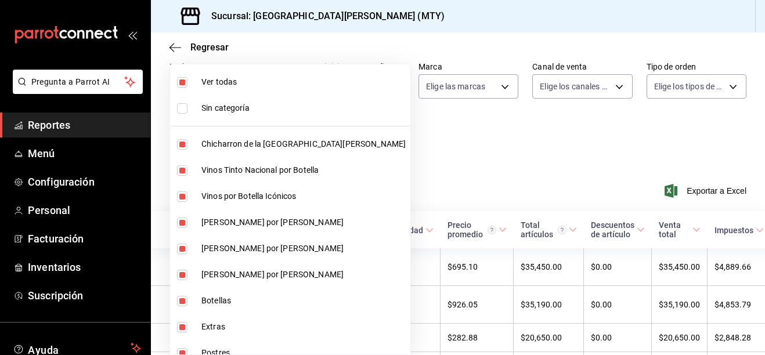
checkbox input "false"
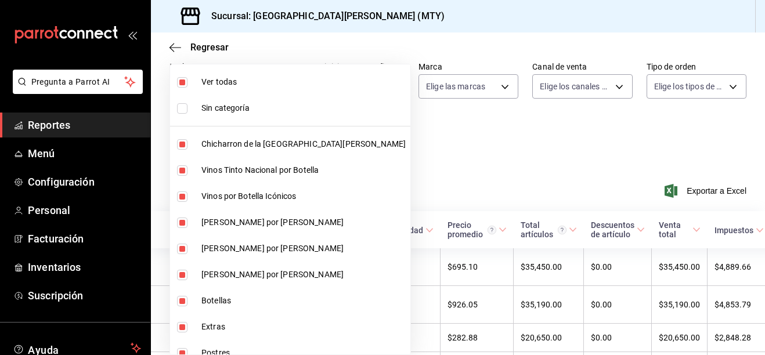
checkbox input "false"
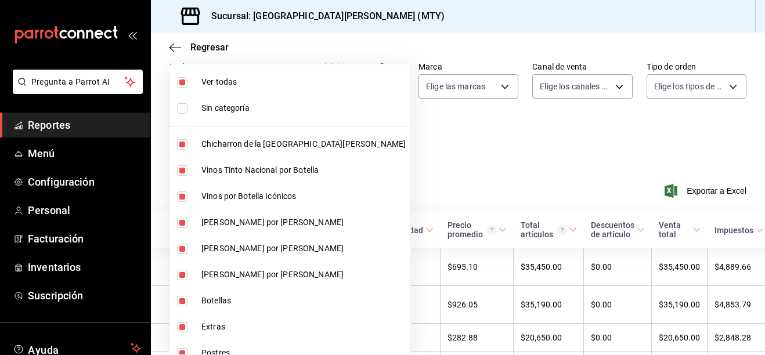
checkbox input "false"
click at [208, 142] on span "Chicharron de la [GEOGRAPHIC_DATA][PERSON_NAME]" at bounding box center [303, 144] width 204 height 12
type input "f0f1c746-f3c3-4ccc-a6c7-92491a04bd66"
checkbox input "true"
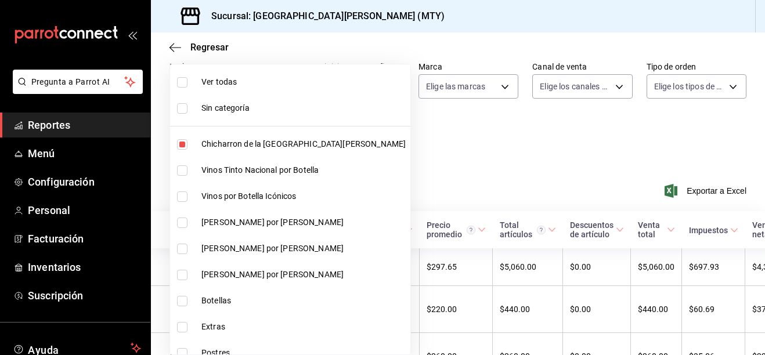
drag, startPoint x: 377, startPoint y: 182, endPoint x: 369, endPoint y: 179, distance: 9.2
click at [373, 182] on div at bounding box center [382, 177] width 765 height 355
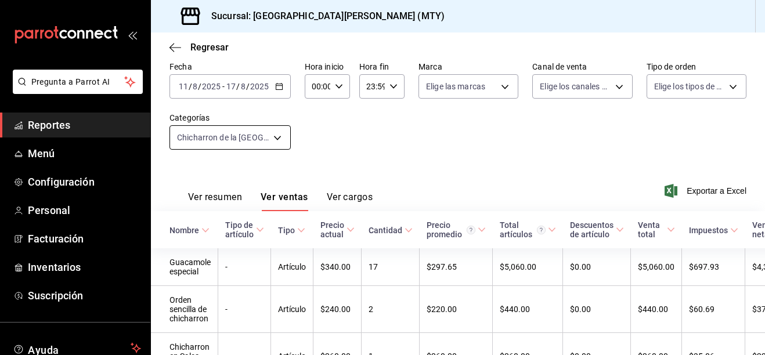
click at [272, 143] on body "Pregunta a Parrot AI Reportes Menú Configuración Personal Facturación Inventari…" at bounding box center [382, 177] width 765 height 355
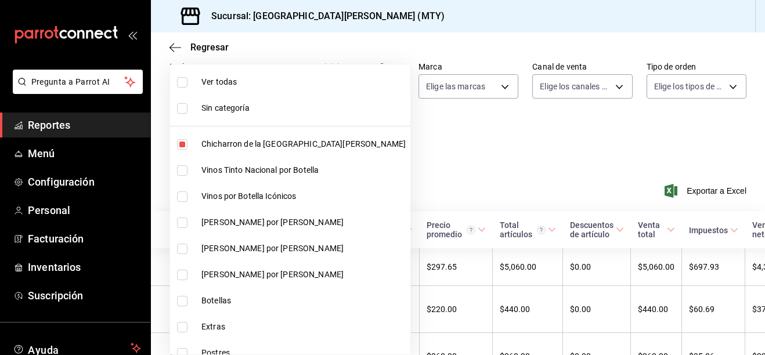
click at [220, 134] on li "Chicharron de la [GEOGRAPHIC_DATA][PERSON_NAME]" at bounding box center [290, 144] width 240 height 26
checkbox input "false"
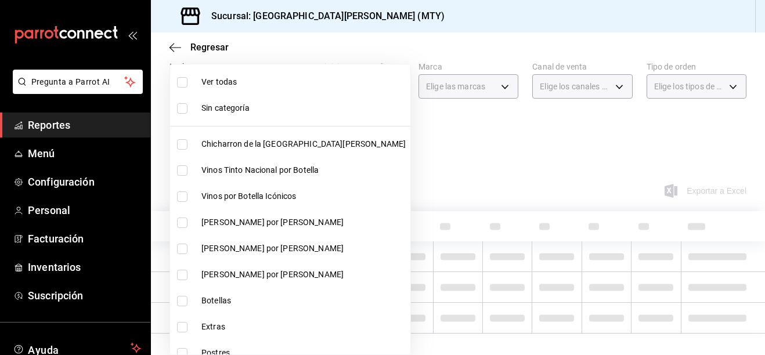
drag, startPoint x: 217, startPoint y: 167, endPoint x: 222, endPoint y: 173, distance: 7.4
click at [217, 168] on span "Vinos Tinto Nacional por Botella" at bounding box center [303, 170] width 204 height 12
type input "bc8a8506-8c9a-4ccc-bee8-9613004b69e8"
checkbox input "true"
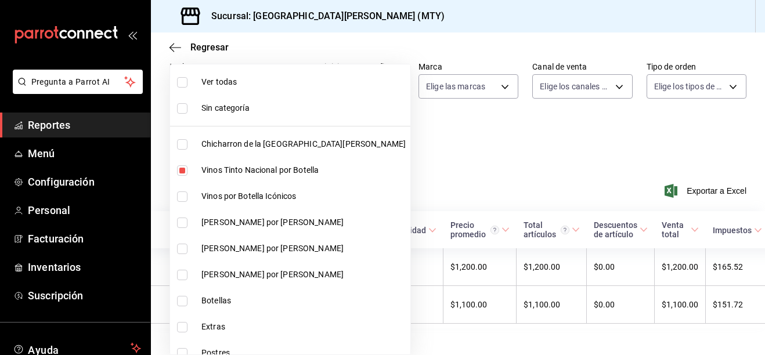
click at [209, 197] on span "Vinos por Botella Icónicos" at bounding box center [303, 196] width 204 height 12
type input "bc8a8506-8c9a-4ccc-bee8-9613004b69e8,dff5383d-db9f-4eeb-86c5-8b8bba73e599"
checkbox input "true"
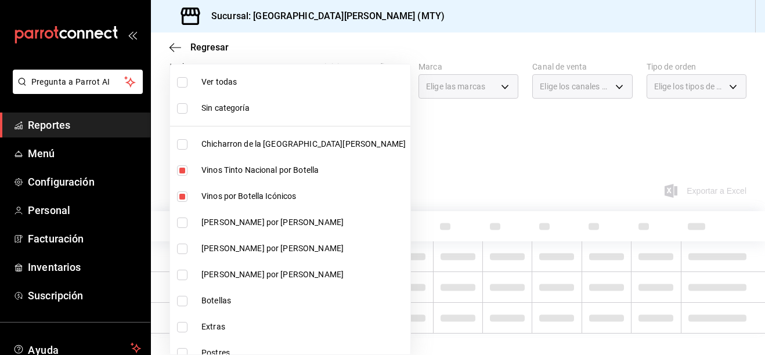
click at [201, 224] on span "[PERSON_NAME] por [PERSON_NAME]" at bounding box center [303, 223] width 204 height 12
type input "bc8a8506-8c9a-4ccc-bee8-9613004b69e8,dff5383d-db9f-4eeb-86c5-8b8bba73e599,2ada2…"
checkbox input "true"
click at [199, 255] on li "[PERSON_NAME] por [PERSON_NAME]" at bounding box center [290, 249] width 240 height 26
type input "bc8a8506-8c9a-4ccc-bee8-9613004b69e8,dff5383d-db9f-4eeb-86c5-8b8bba73e599,2ada2…"
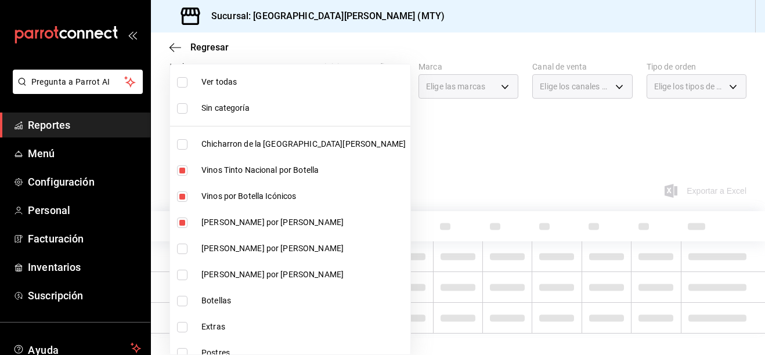
checkbox input "true"
click at [196, 268] on li "Vino Blanco por Botella" at bounding box center [290, 275] width 240 height 26
type input "bc8a8506-8c9a-4ccc-bee8-9613004b69e8,dff5383d-db9f-4eeb-86c5-8b8bba73e599,2ada2…"
checkbox input "true"
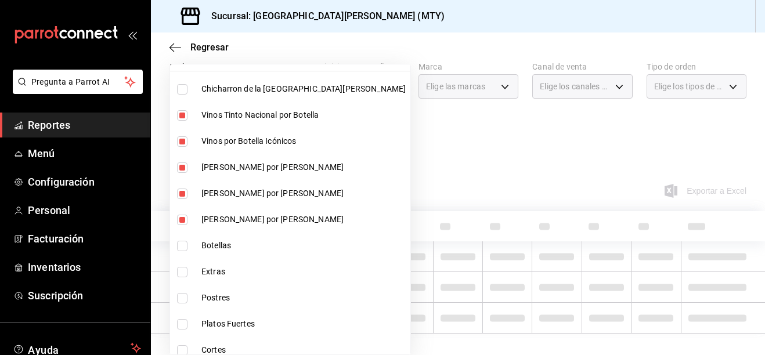
scroll to position [116, 0]
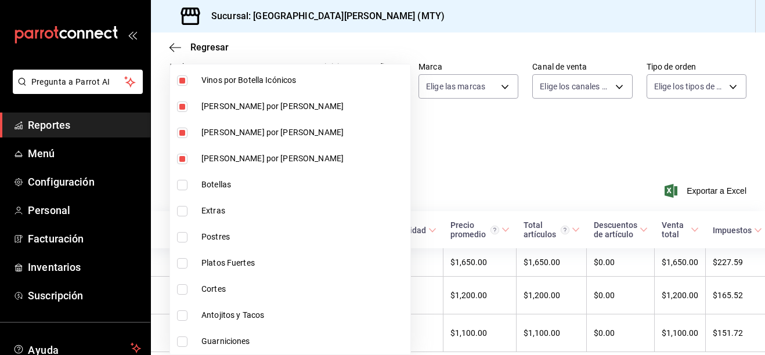
click at [196, 183] on li "Botellas" at bounding box center [290, 185] width 240 height 26
type input "bc8a8506-8c9a-4ccc-bee8-9613004b69e8,dff5383d-db9f-4eeb-86c5-8b8bba73e599,2ada2…"
checkbox input "true"
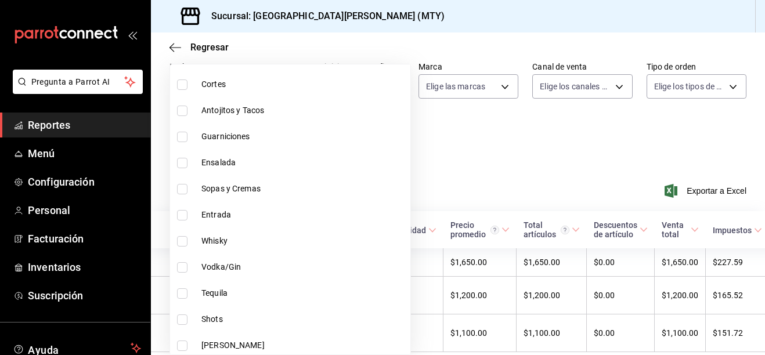
scroll to position [348, 0]
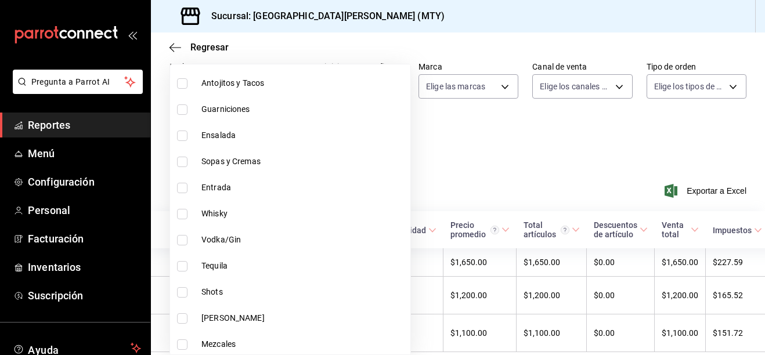
click at [205, 211] on span "Whisky" at bounding box center [303, 214] width 204 height 12
type input "bc8a8506-8c9a-4ccc-bee8-9613004b69e8,dff5383d-db9f-4eeb-86c5-8b8bba73e599,2ada2…"
checkbox input "true"
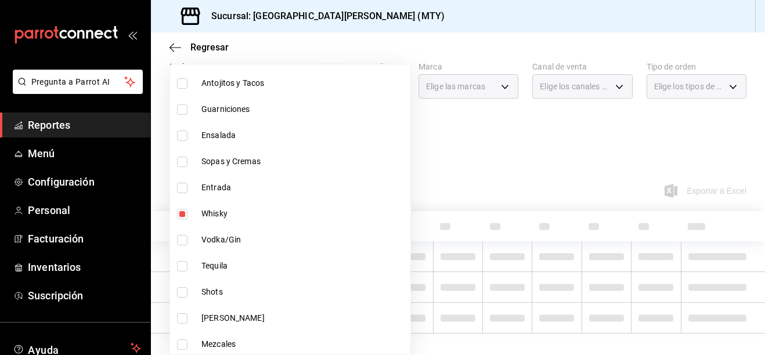
click at [208, 243] on span "Vodka/Gin" at bounding box center [303, 240] width 204 height 12
type input "bc8a8506-8c9a-4ccc-bee8-9613004b69e8,dff5383d-db9f-4eeb-86c5-8b8bba73e599,2ada2…"
checkbox input "true"
drag, startPoint x: 207, startPoint y: 266, endPoint x: 204, endPoint y: 282, distance: 16.1
click at [207, 266] on span "Tequila" at bounding box center [303, 266] width 204 height 12
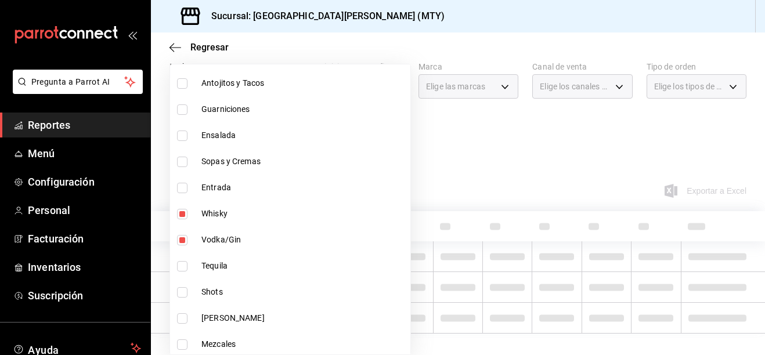
type input "bc8a8506-8c9a-4ccc-bee8-9613004b69e8,dff5383d-db9f-4eeb-86c5-8b8bba73e599,2ada2…"
checkbox input "true"
click at [198, 294] on li "Shots" at bounding box center [290, 292] width 240 height 26
type input "bc8a8506-8c9a-4ccc-bee8-9613004b69e8,dff5383d-db9f-4eeb-86c5-8b8bba73e599,2ada2…"
checkbox input "true"
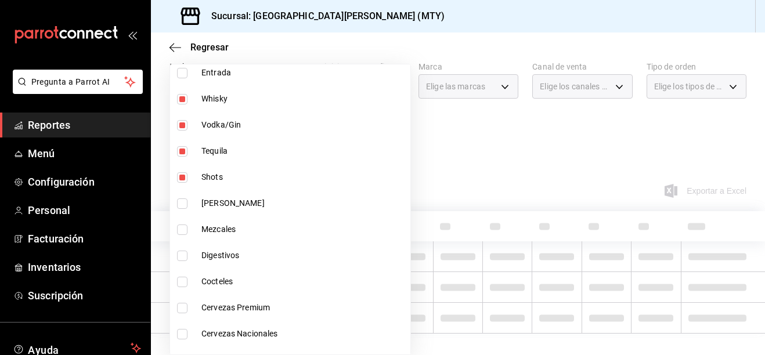
scroll to position [464, 0]
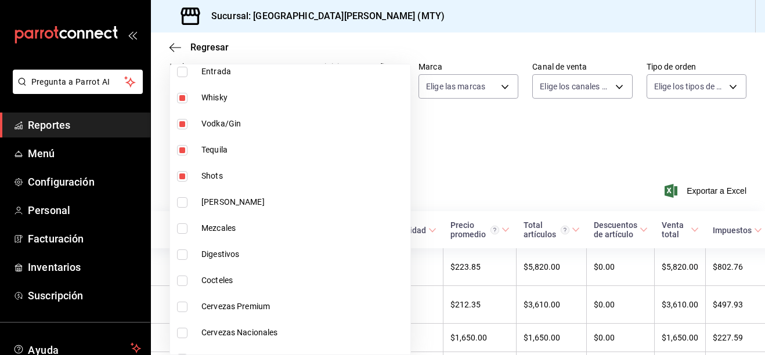
drag, startPoint x: 193, startPoint y: 201, endPoint x: 193, endPoint y: 224, distance: 22.6
click at [193, 202] on li "Ron" at bounding box center [290, 202] width 240 height 26
type input "bc8a8506-8c9a-4ccc-bee8-9613004b69e8,dff5383d-db9f-4eeb-86c5-8b8bba73e599,2ada2…"
checkbox input "true"
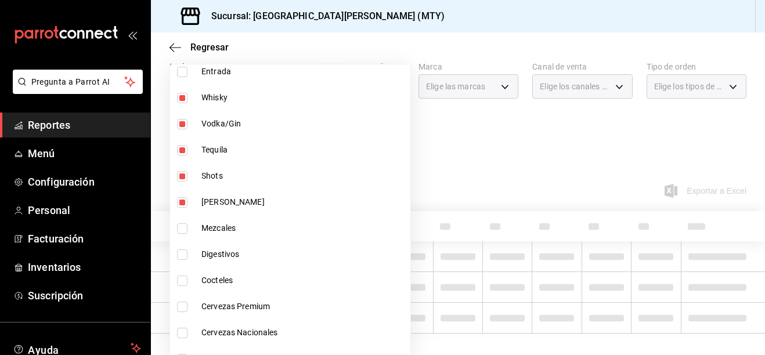
drag, startPoint x: 193, startPoint y: 224, endPoint x: 195, endPoint y: 236, distance: 12.3
click at [194, 226] on li "Mezcales" at bounding box center [290, 228] width 240 height 26
type input "bc8a8506-8c9a-4ccc-bee8-9613004b69e8,dff5383d-db9f-4eeb-86c5-8b8bba73e599,2ada2…"
checkbox input "true"
drag, startPoint x: 197, startPoint y: 257, endPoint x: 197, endPoint y: 270, distance: 13.4
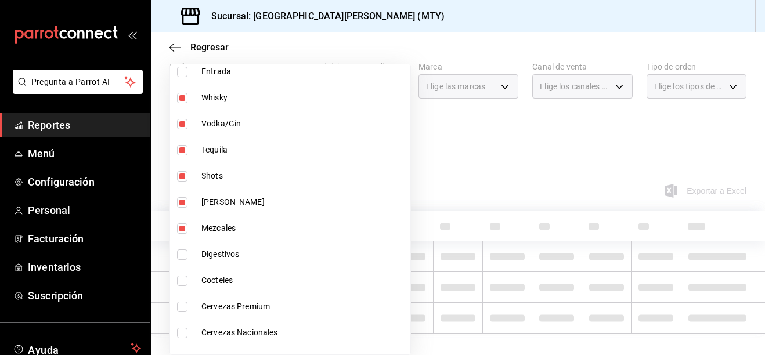
click at [197, 257] on li "Digestivos" at bounding box center [290, 254] width 240 height 26
type input "bc8a8506-8c9a-4ccc-bee8-9613004b69e8,dff5383d-db9f-4eeb-86c5-8b8bba73e599,2ada2…"
checkbox input "true"
click at [197, 286] on li "Cocteles" at bounding box center [290, 281] width 240 height 26
type input "bc8a8506-8c9a-4ccc-bee8-9613004b69e8,dff5383d-db9f-4eeb-86c5-8b8bba73e599,2ada2…"
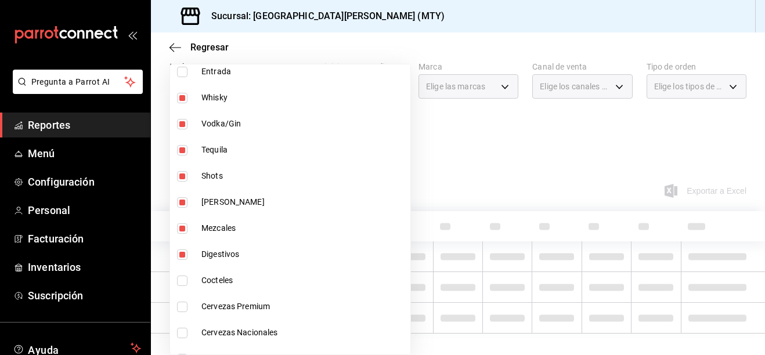
checkbox input "true"
click at [199, 311] on li "Cervezas Premium" at bounding box center [290, 307] width 240 height 26
type input "bc8a8506-8c9a-4ccc-bee8-9613004b69e8,dff5383d-db9f-4eeb-86c5-8b8bba73e599,2ada2…"
checkbox input "true"
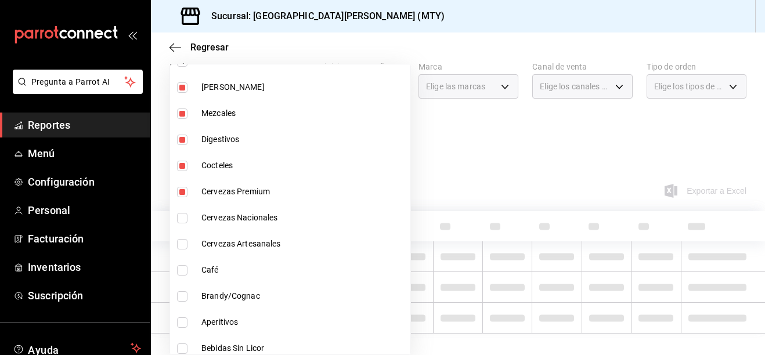
scroll to position [581, 0]
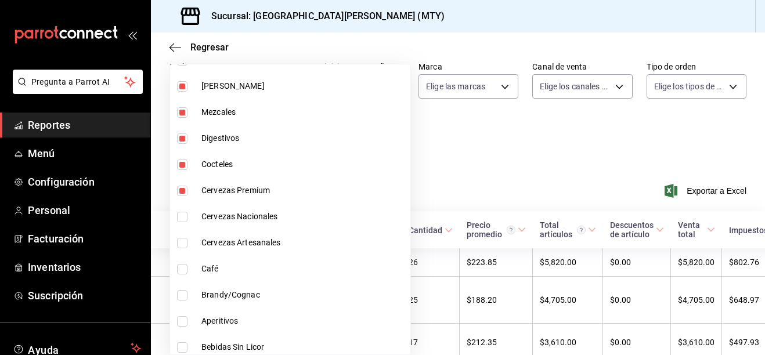
drag, startPoint x: 185, startPoint y: 219, endPoint x: 184, endPoint y: 240, distance: 20.4
click at [185, 220] on input "checkbox" at bounding box center [182, 217] width 10 height 10
checkbox input "true"
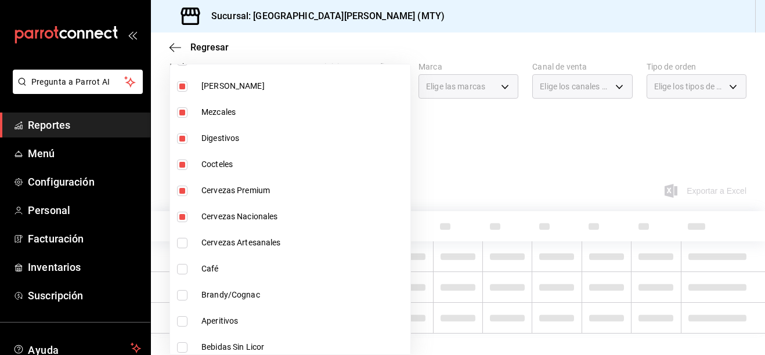
drag, startPoint x: 187, startPoint y: 247, endPoint x: 190, endPoint y: 271, distance: 24.0
click at [188, 249] on li "Cervezas Artesanales" at bounding box center [290, 243] width 240 height 26
type input "bc8a8506-8c9a-4ccc-bee8-9613004b69e8,dff5383d-db9f-4eeb-86c5-8b8bba73e599,2ada2…"
checkbox input "true"
click at [190, 273] on label at bounding box center [184, 269] width 15 height 10
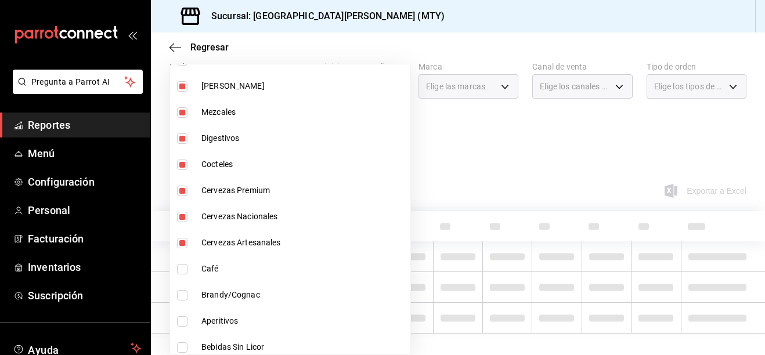
click at [188, 273] on input "checkbox" at bounding box center [182, 269] width 10 height 10
checkbox input "false"
click at [193, 297] on li "Brandy/Cognac" at bounding box center [290, 295] width 240 height 26
type input "bc8a8506-8c9a-4ccc-bee8-9613004b69e8,dff5383d-db9f-4eeb-86c5-8b8bba73e599,2ada2…"
checkbox input "true"
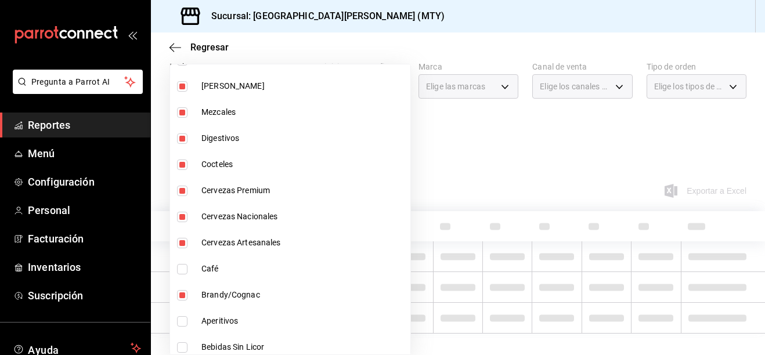
scroll to position [639, 0]
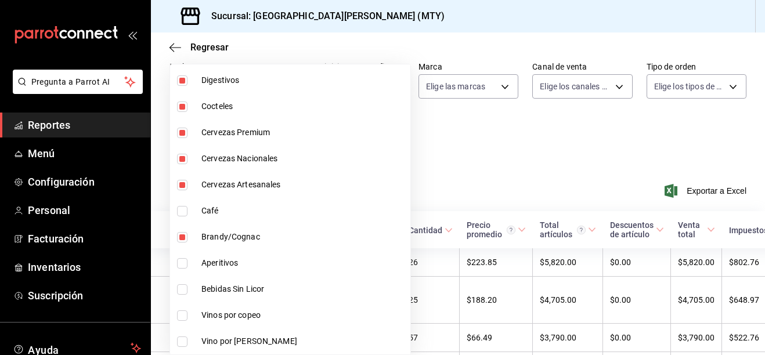
drag, startPoint x: 187, startPoint y: 218, endPoint x: 186, endPoint y: 272, distance: 54.0
click at [186, 218] on li "Café" at bounding box center [290, 211] width 240 height 26
type input "bc8a8506-8c9a-4ccc-bee8-9613004b69e8,dff5383d-db9f-4eeb-86c5-8b8bba73e599,2ada2…"
checkbox input "true"
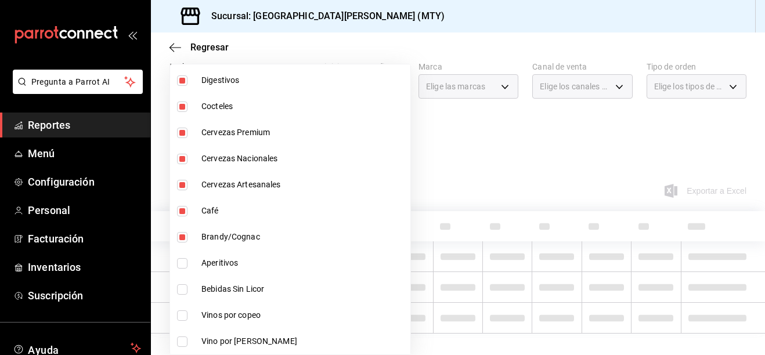
click at [186, 273] on li "Aperitivos" at bounding box center [290, 263] width 240 height 26
type input "bc8a8506-8c9a-4ccc-bee8-9613004b69e8,dff5383d-db9f-4eeb-86c5-8b8bba73e599,2ada2…"
checkbox input "true"
click at [193, 301] on li "Bebidas Sin Licor" at bounding box center [290, 289] width 240 height 26
type input "bc8a8506-8c9a-4ccc-bee8-9613004b69e8,dff5383d-db9f-4eeb-86c5-8b8bba73e599,2ada2…"
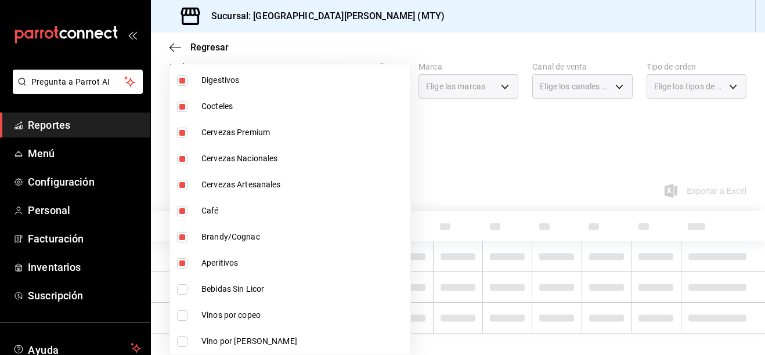
checkbox input "true"
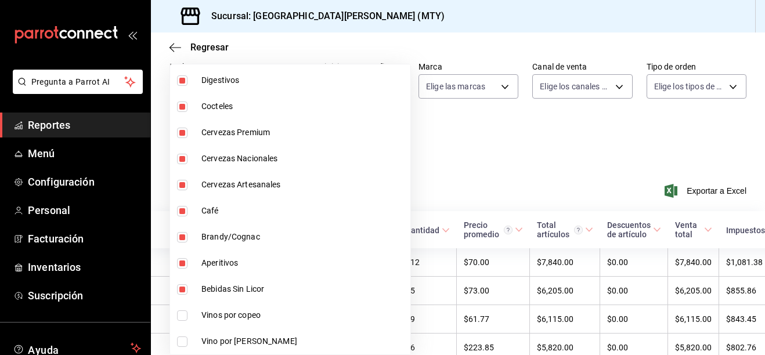
click at [196, 323] on li "Vinos por copeo" at bounding box center [290, 315] width 240 height 26
type input "bc8a8506-8c9a-4ccc-bee8-9613004b69e8,dff5383d-db9f-4eeb-86c5-8b8bba73e599,2ada2…"
checkbox input "true"
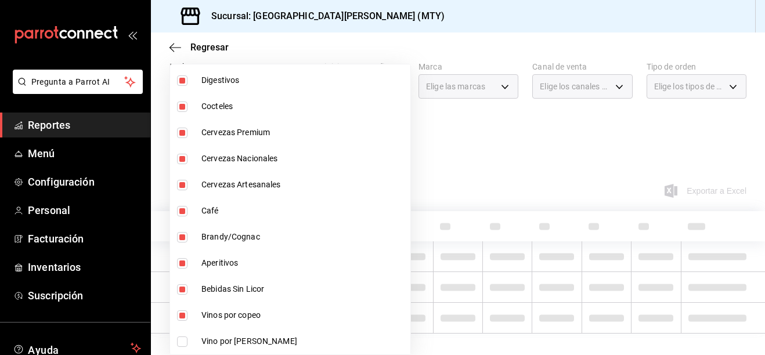
click at [194, 338] on li "Vino por Botella" at bounding box center [290, 342] width 240 height 26
type input "bc8a8506-8c9a-4ccc-bee8-9613004b69e8,dff5383d-db9f-4eeb-86c5-8b8bba73e599,2ada2…"
checkbox input "true"
click at [367, 154] on div at bounding box center [382, 177] width 765 height 355
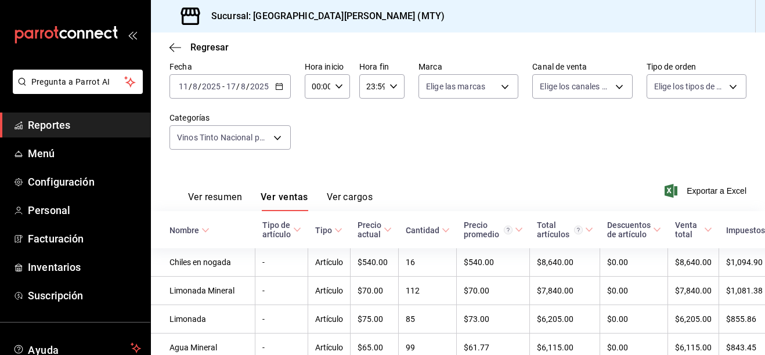
click at [222, 196] on button "Ver resumen" at bounding box center [215, 202] width 54 height 20
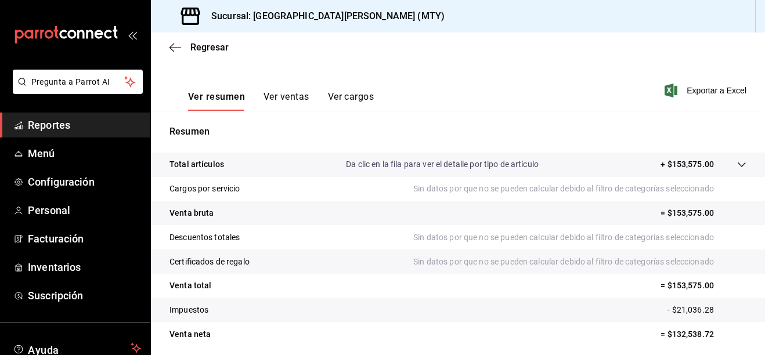
scroll to position [201, 0]
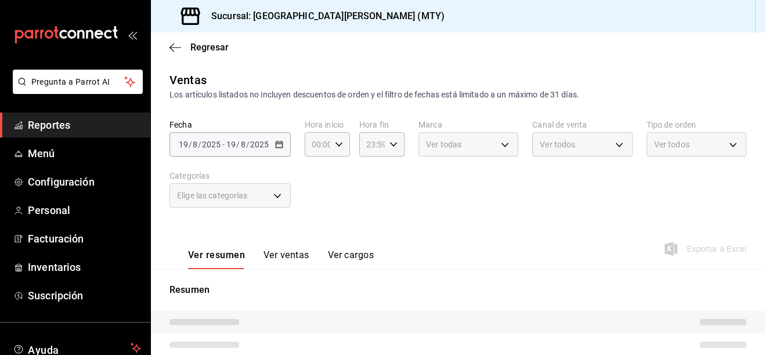
type input "bc8a8506-8c9a-4ccc-bee8-9613004b69e8,dff5383d-db9f-4eeb-86c5-8b8bba73e599,2ada2…"
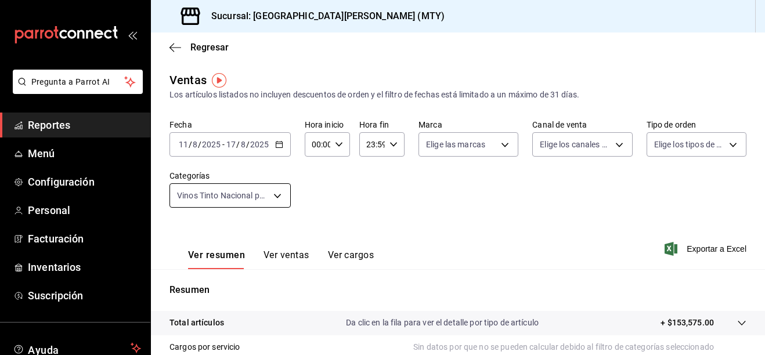
click at [275, 195] on body "Pregunta a Parrot AI Reportes Menú Configuración Personal Facturación Inventari…" at bounding box center [382, 177] width 765 height 355
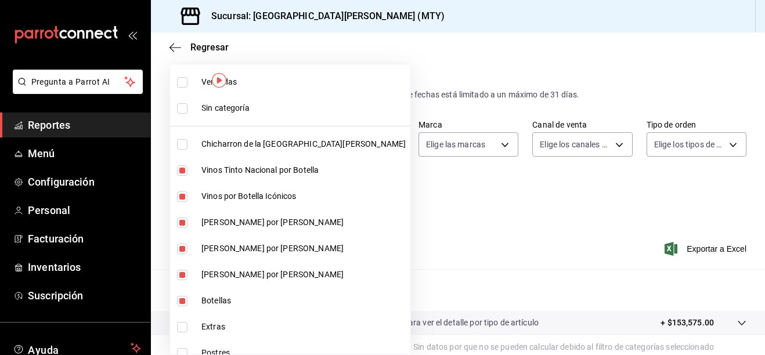
click at [446, 253] on div at bounding box center [382, 177] width 765 height 355
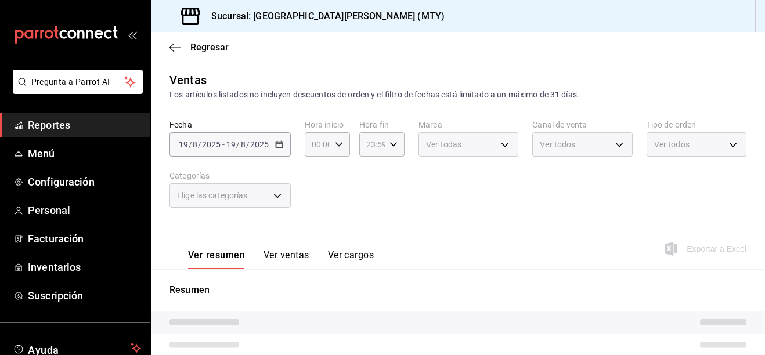
type input "bc8a8506-8c9a-4ccc-bee8-9613004b69e8,dff5383d-db9f-4eeb-86c5-8b8bba73e599,2ada2…"
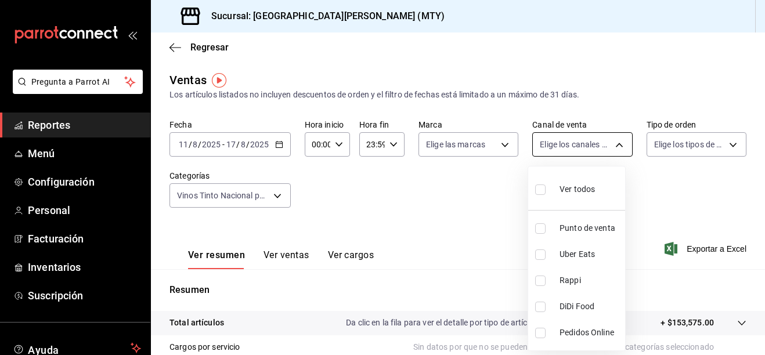
click at [580, 135] on body "Pregunta a Parrot AI Reportes Menú Configuración Personal Facturación Inventari…" at bounding box center [382, 177] width 765 height 355
click at [692, 197] on div at bounding box center [382, 177] width 765 height 355
